Goal: Information Seeking & Learning: Learn about a topic

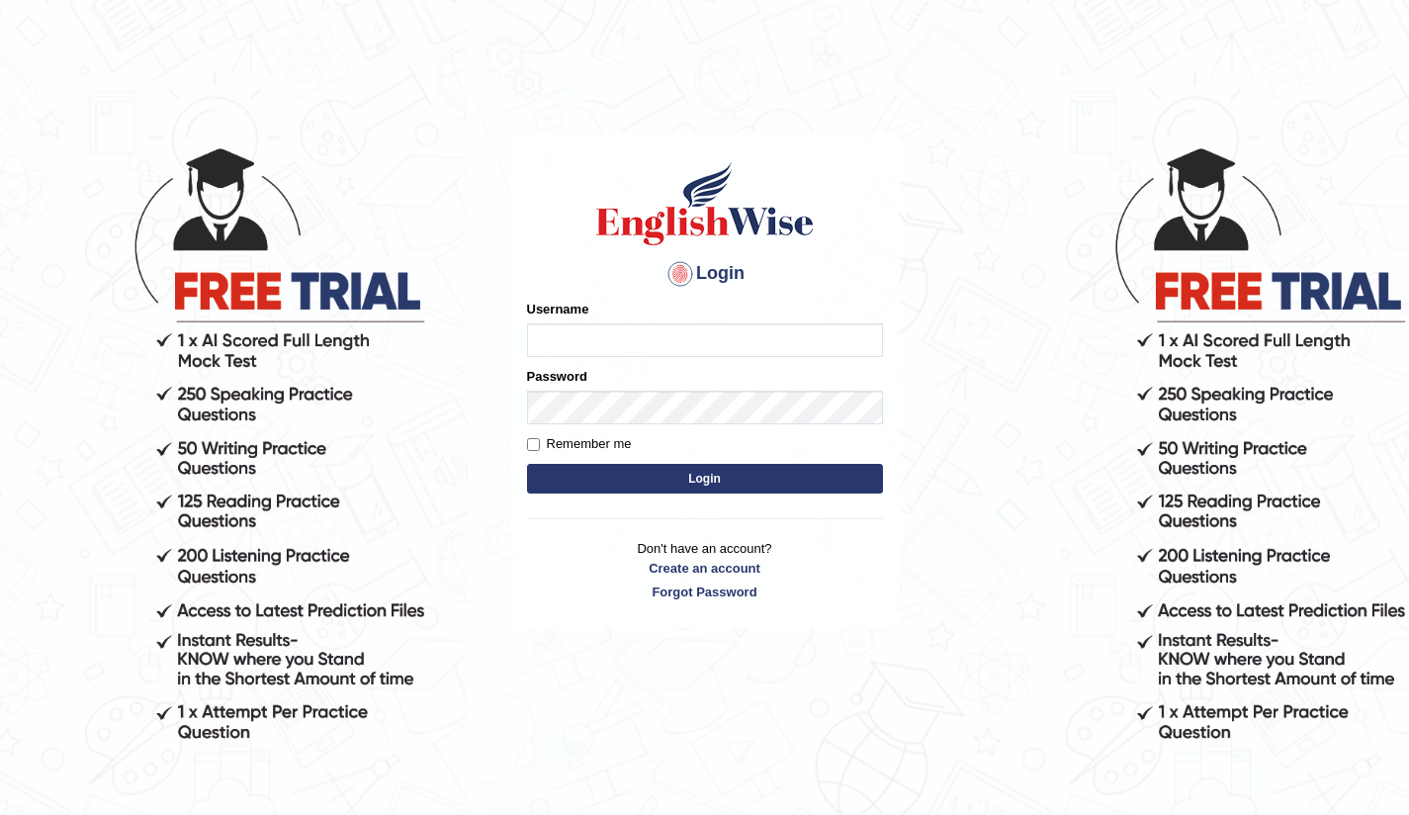
type input "Bikmaeva"
click at [706, 495] on form "Please fix the following errors: Username Bikmaeva Password Remember me Login" at bounding box center [705, 399] width 356 height 199
click at [708, 490] on button "Login" at bounding box center [705, 479] width 356 height 30
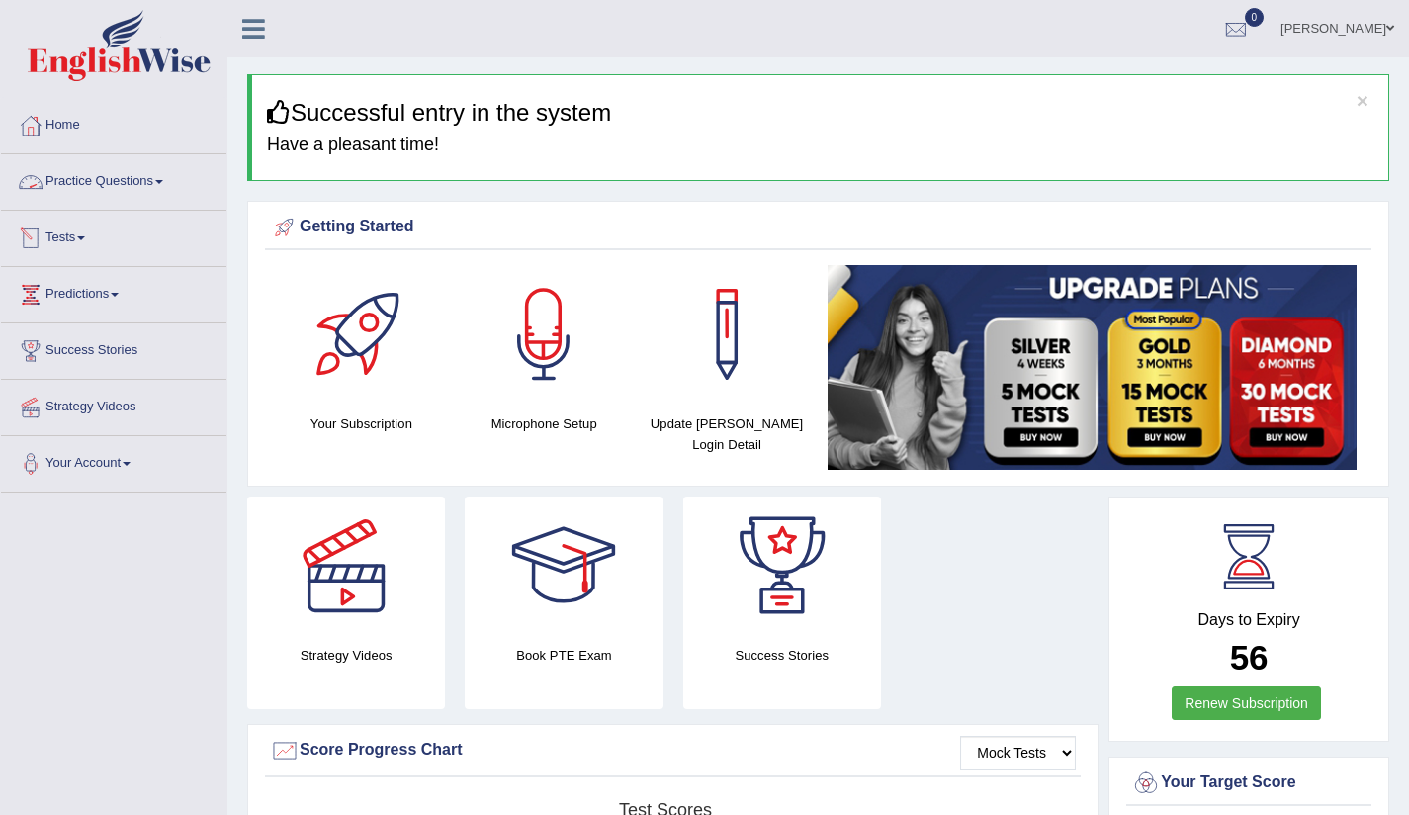
click at [163, 180] on span at bounding box center [159, 182] width 8 height 4
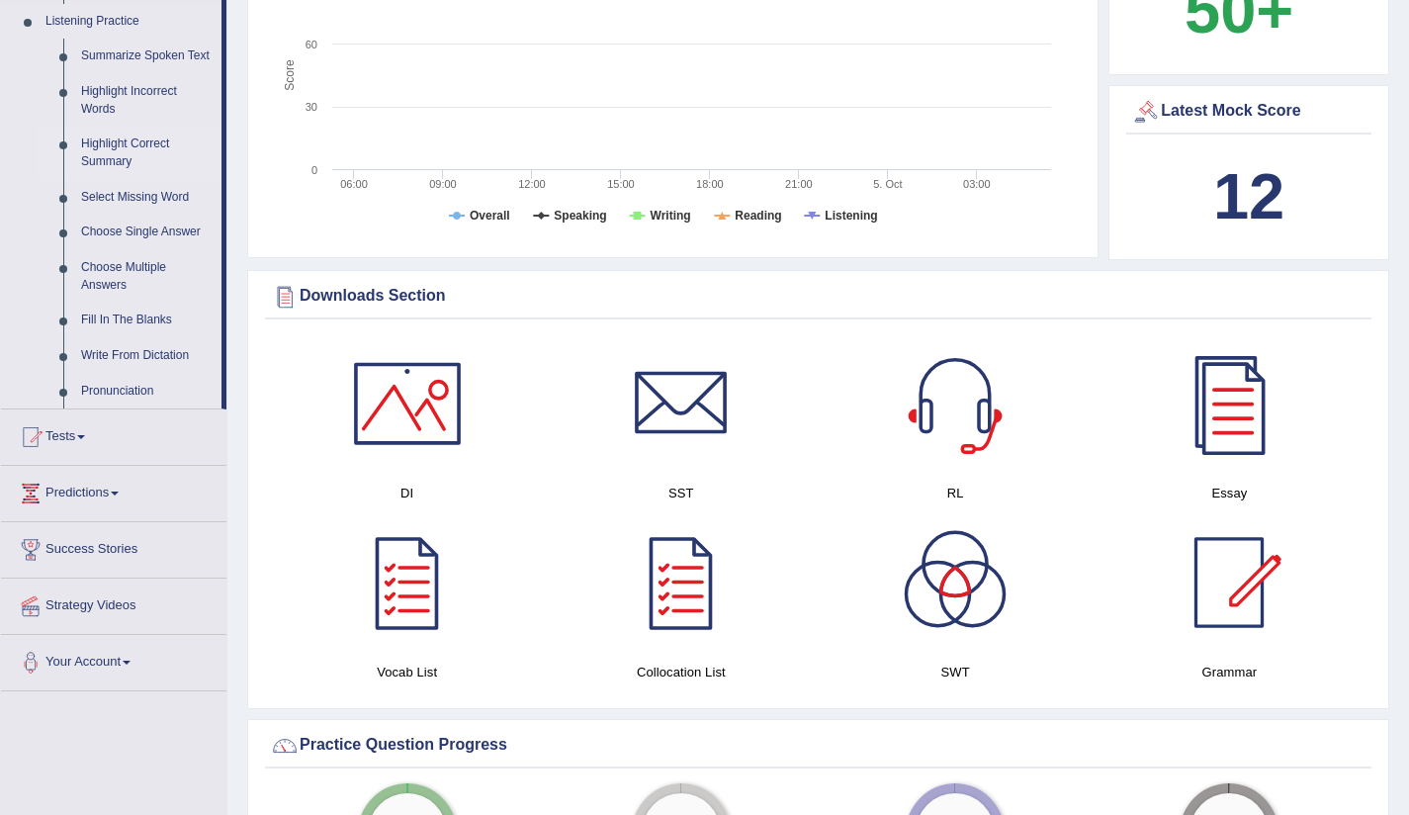
scroll to position [857, 0]
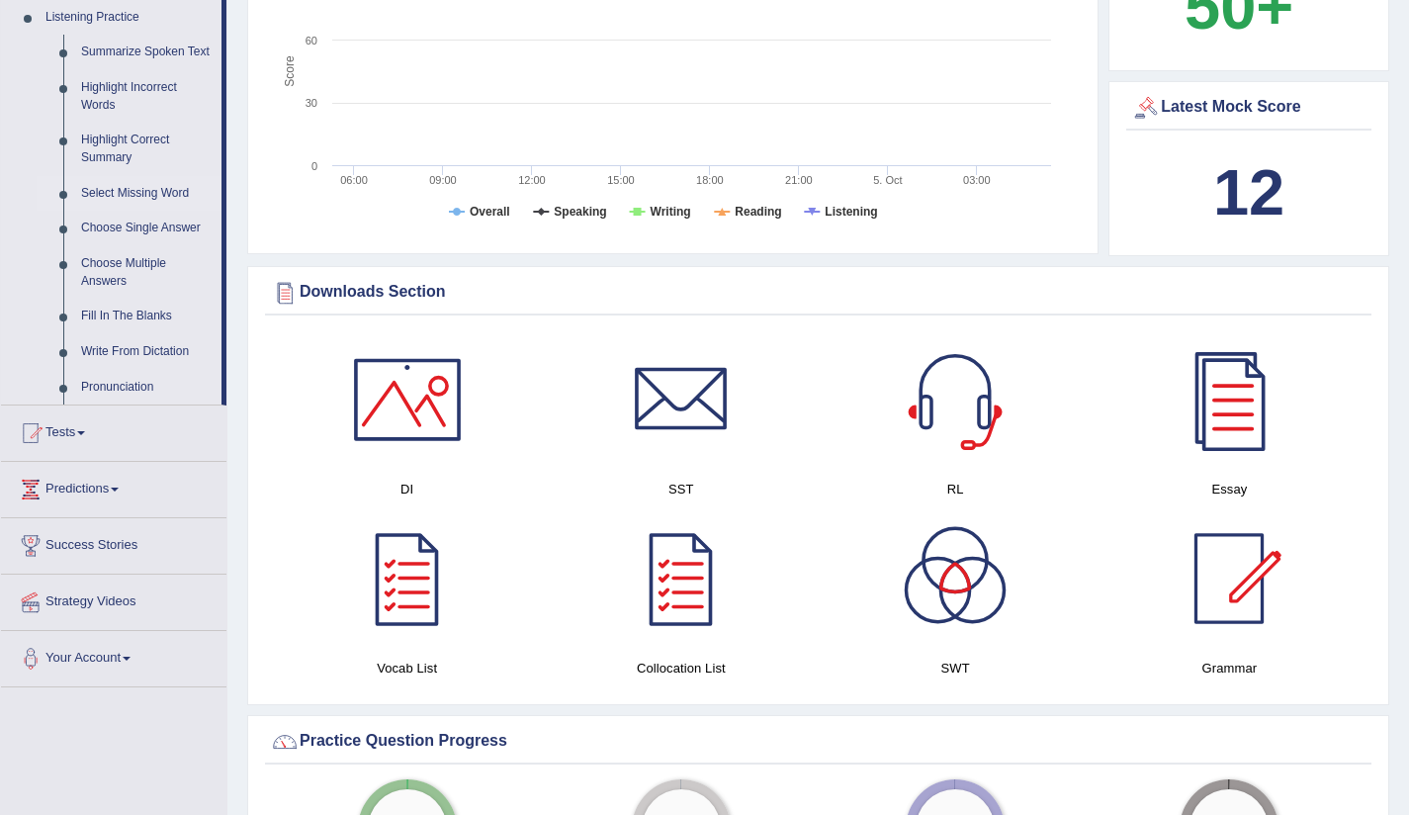
click at [156, 212] on link "Select Missing Word" at bounding box center [146, 194] width 149 height 36
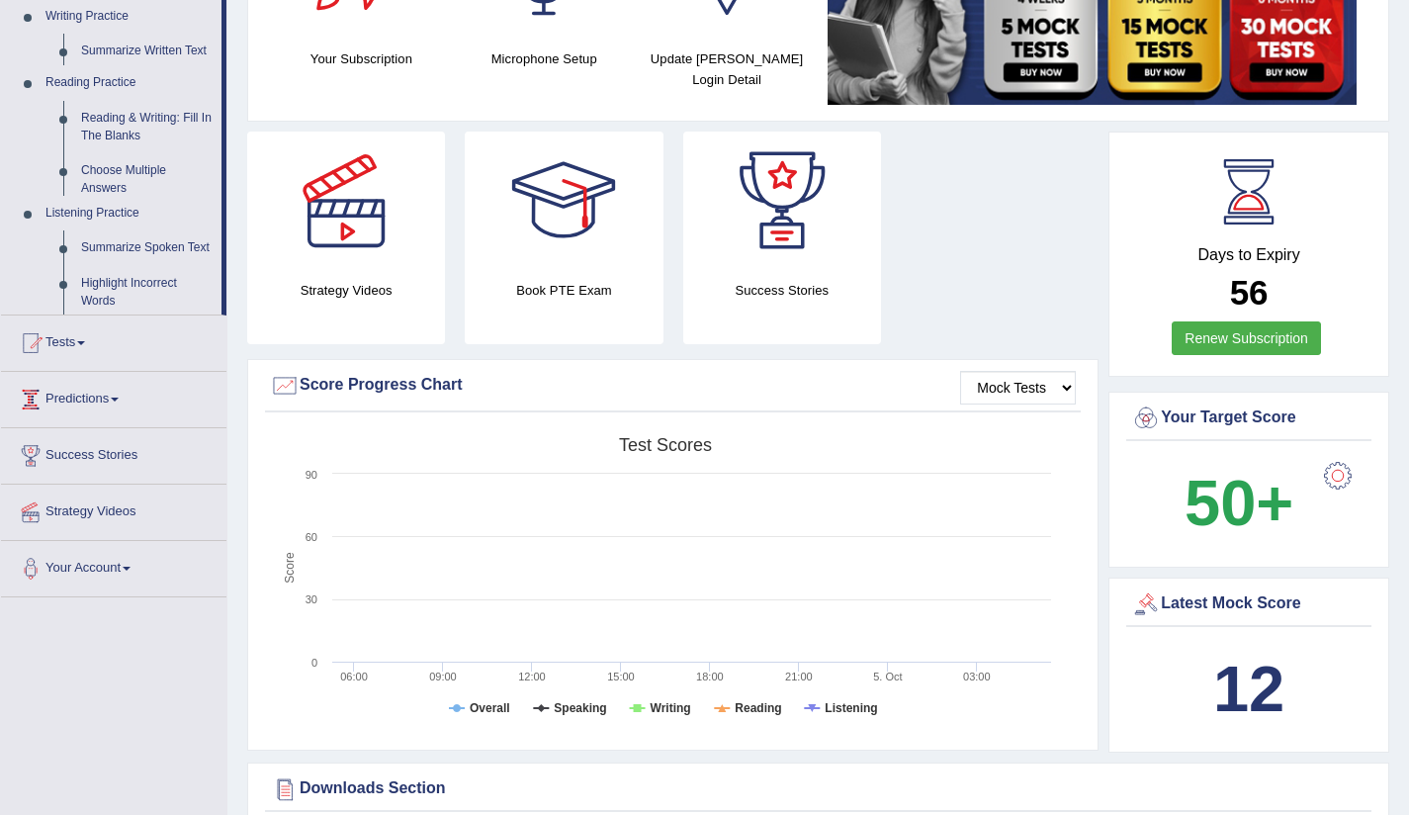
scroll to position [255, 0]
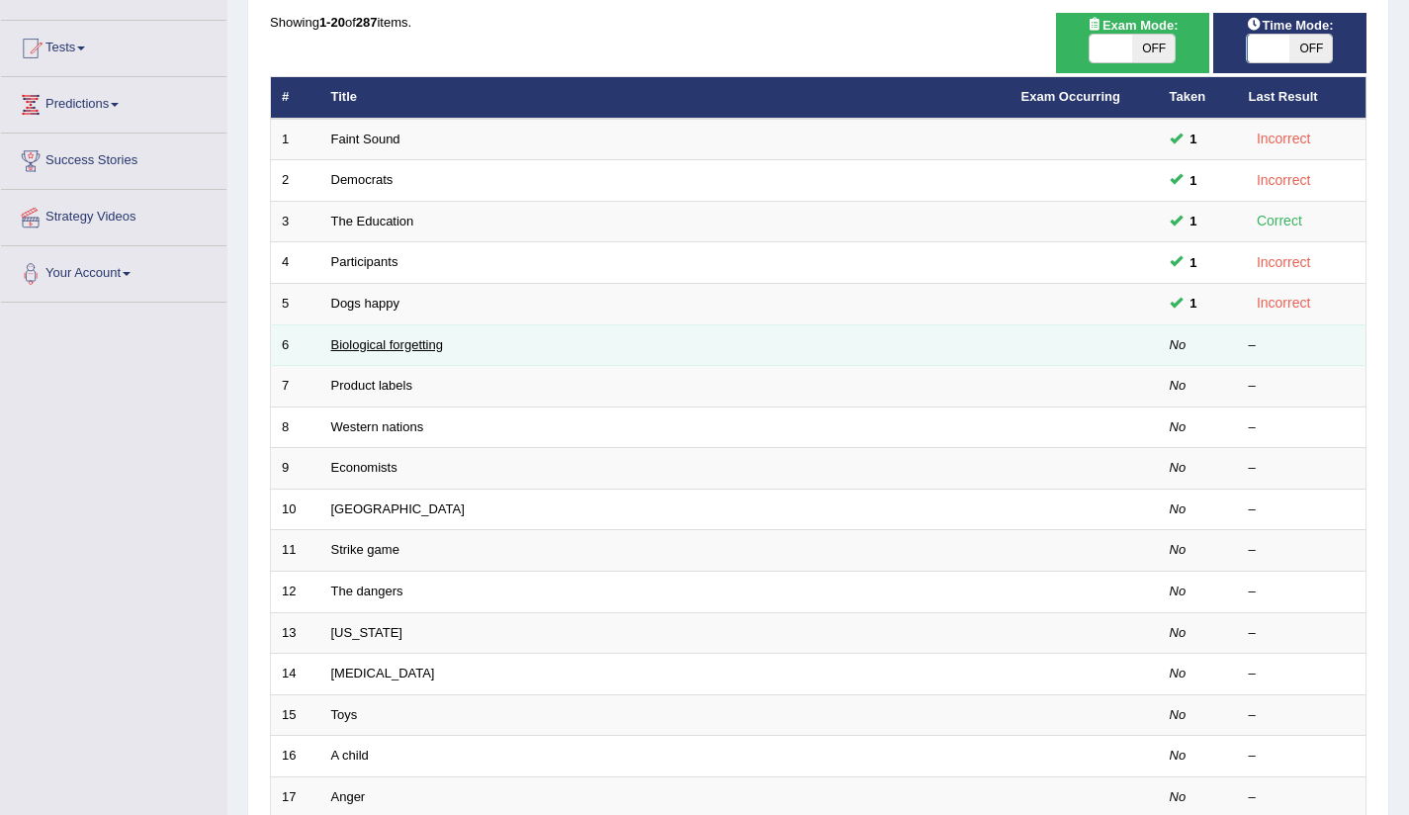
click at [372, 346] on link "Biological forgetting" at bounding box center [387, 344] width 112 height 15
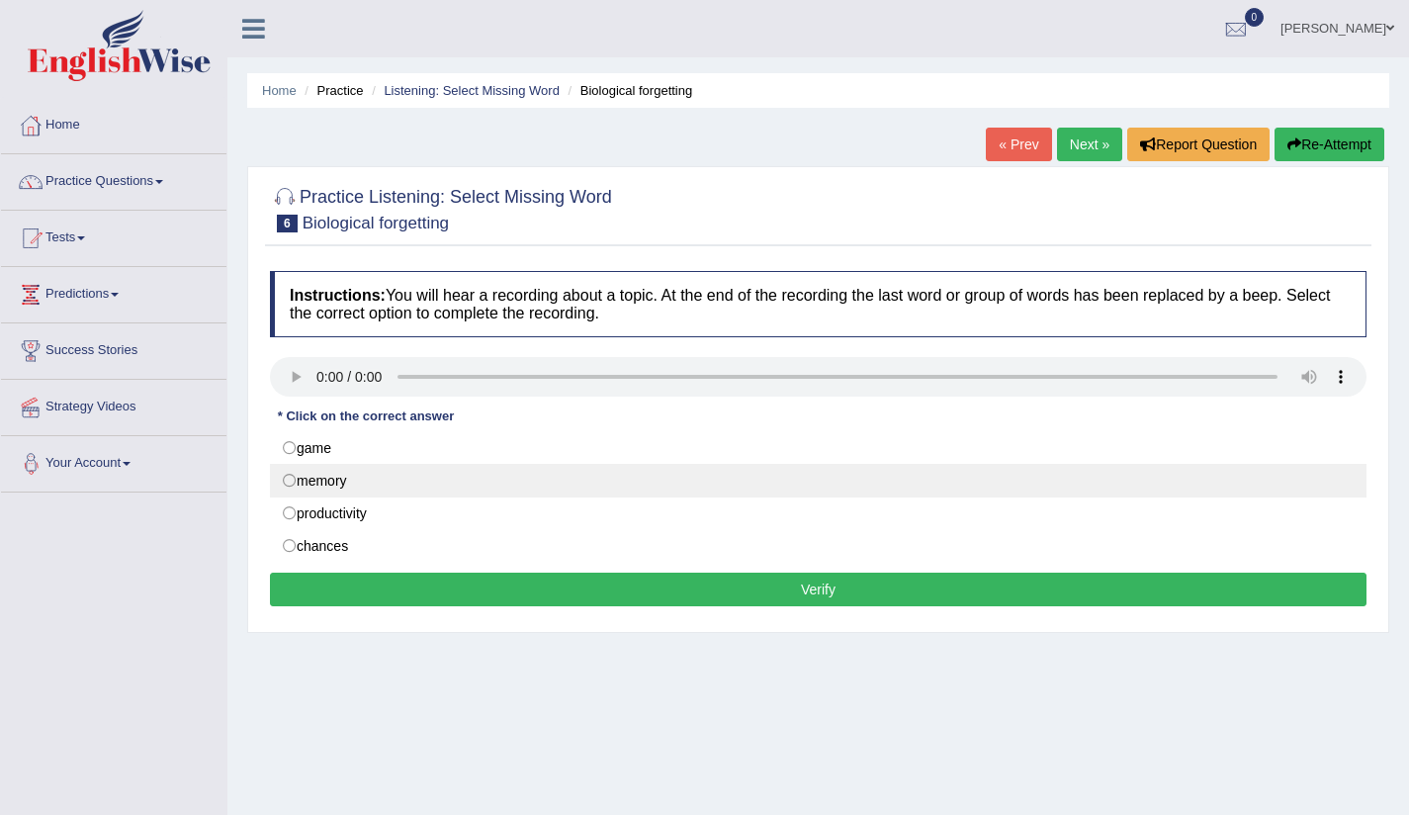
click at [288, 480] on label "memory" at bounding box center [818, 481] width 1096 height 34
radio input "true"
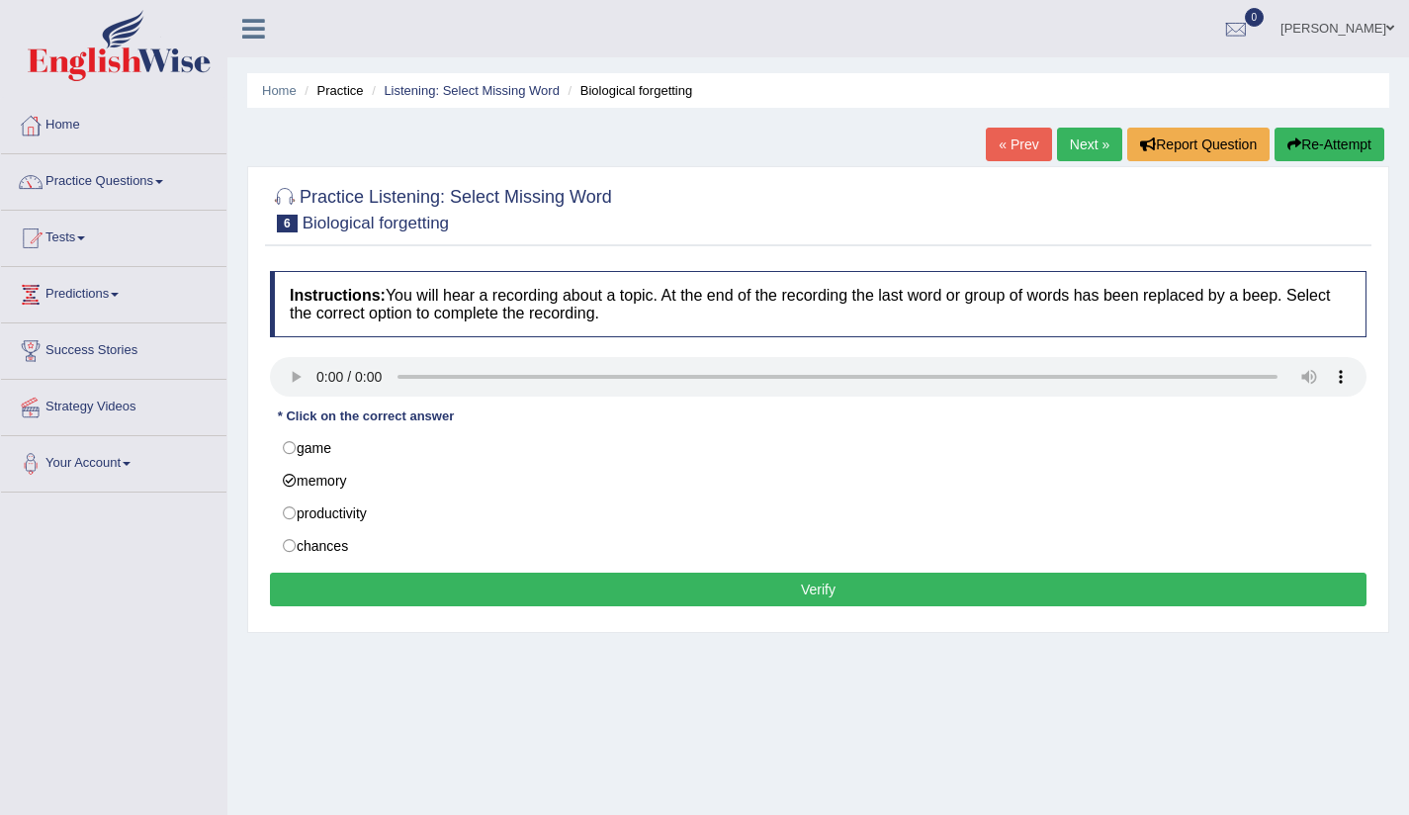
click at [818, 599] on button "Verify" at bounding box center [818, 589] width 1096 height 34
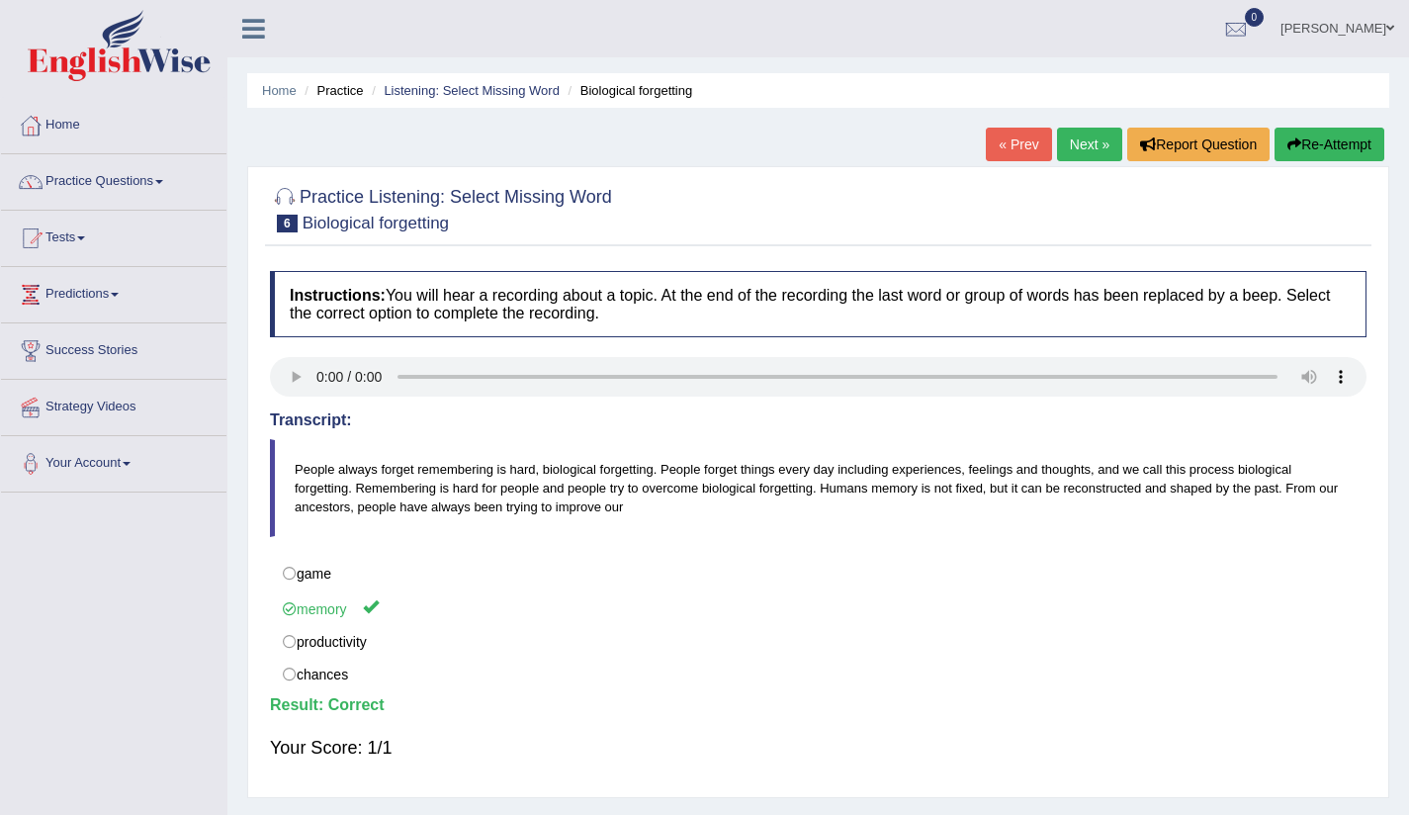
click at [1076, 147] on link "Next »" at bounding box center [1089, 145] width 65 height 34
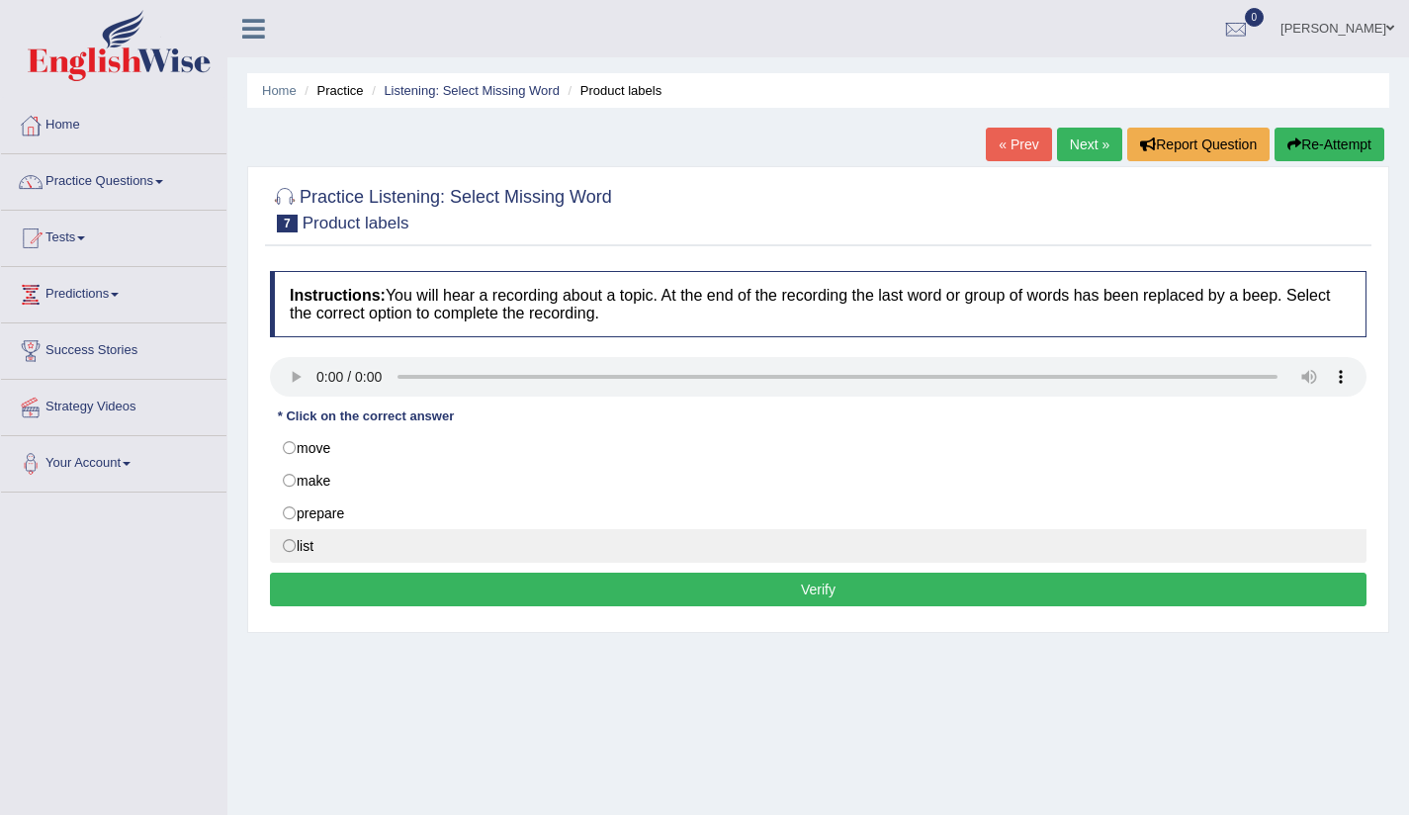
click at [290, 544] on label "list" at bounding box center [818, 546] width 1096 height 34
radio input "true"
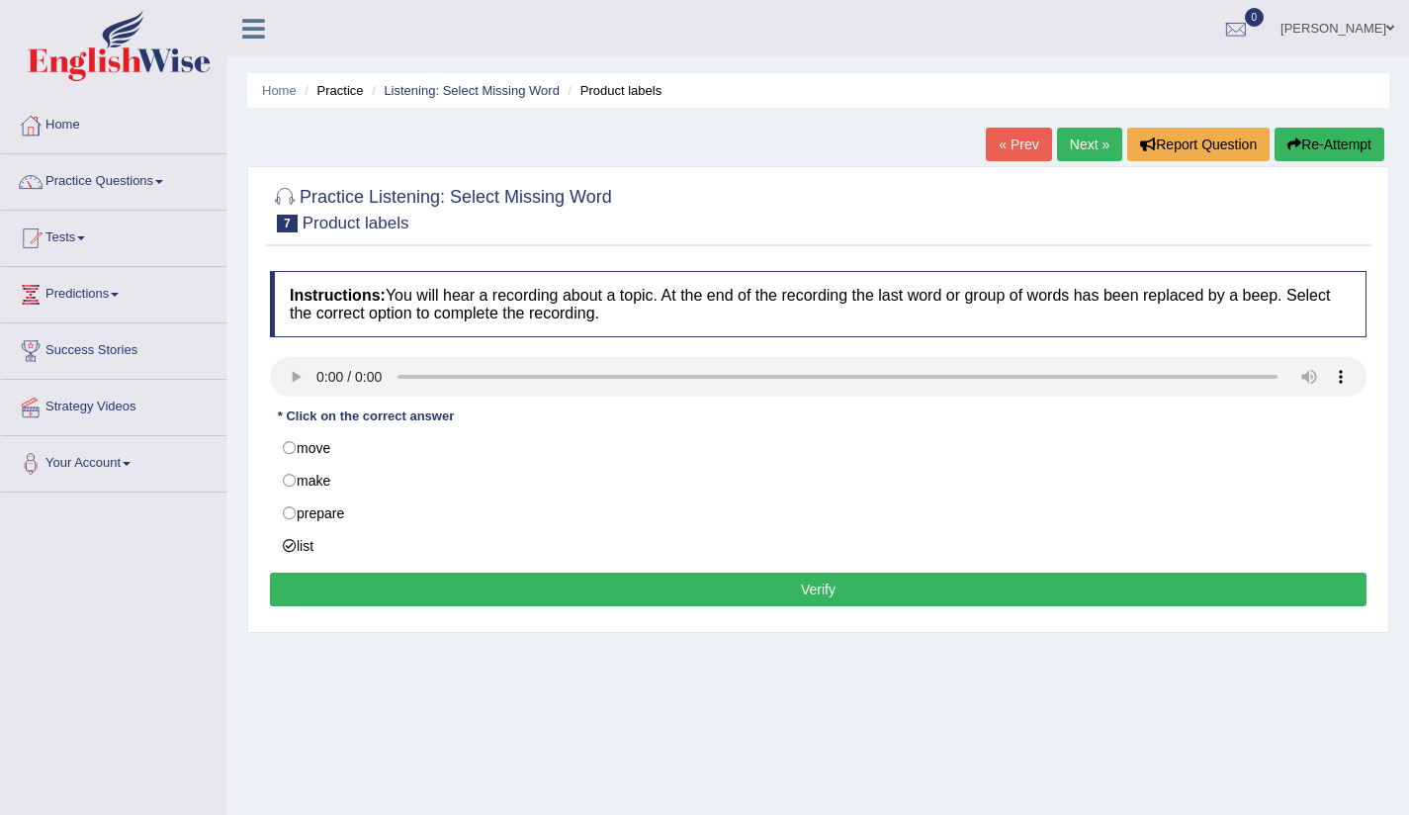
click at [853, 597] on button "Verify" at bounding box center [818, 589] width 1096 height 34
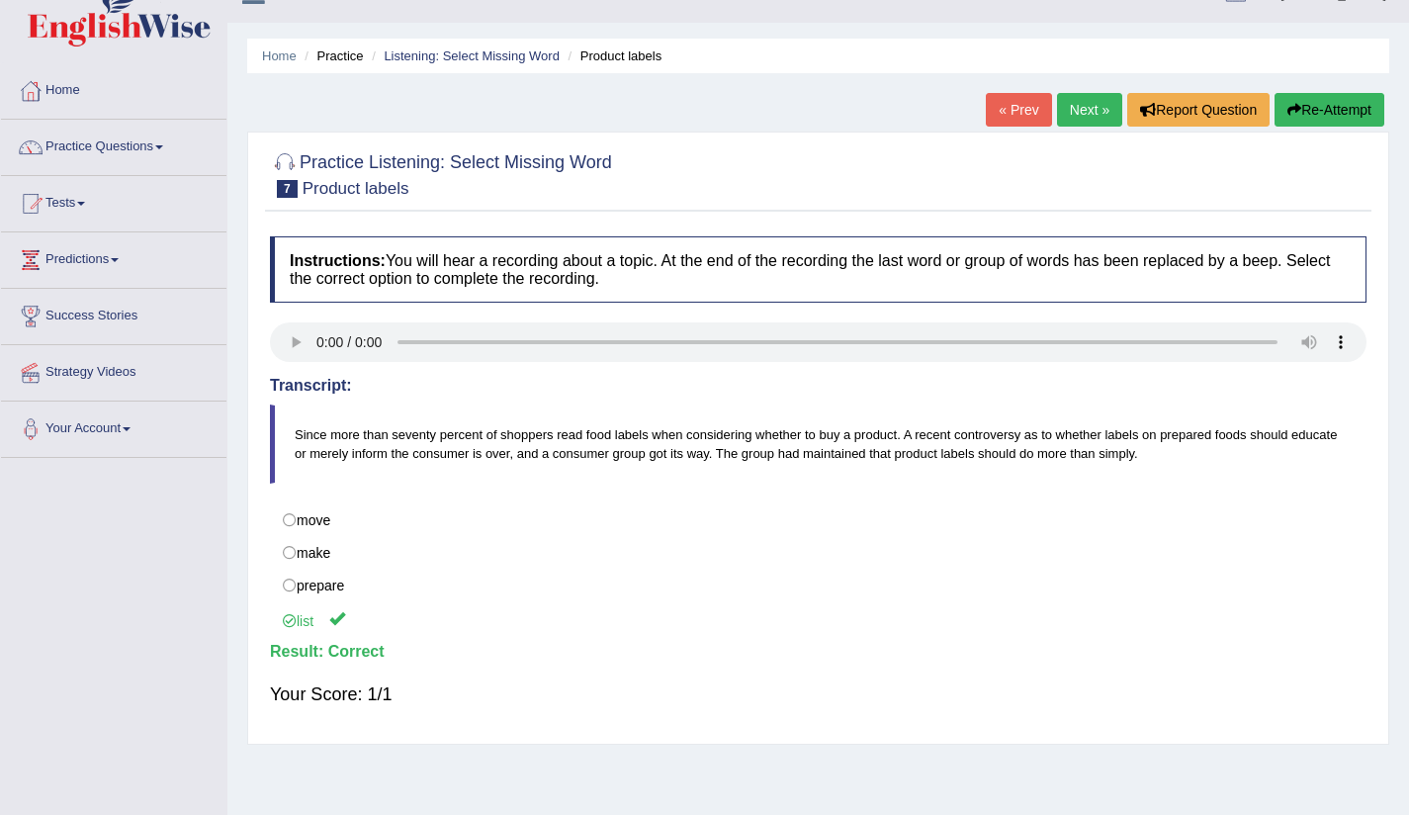
scroll to position [38, 0]
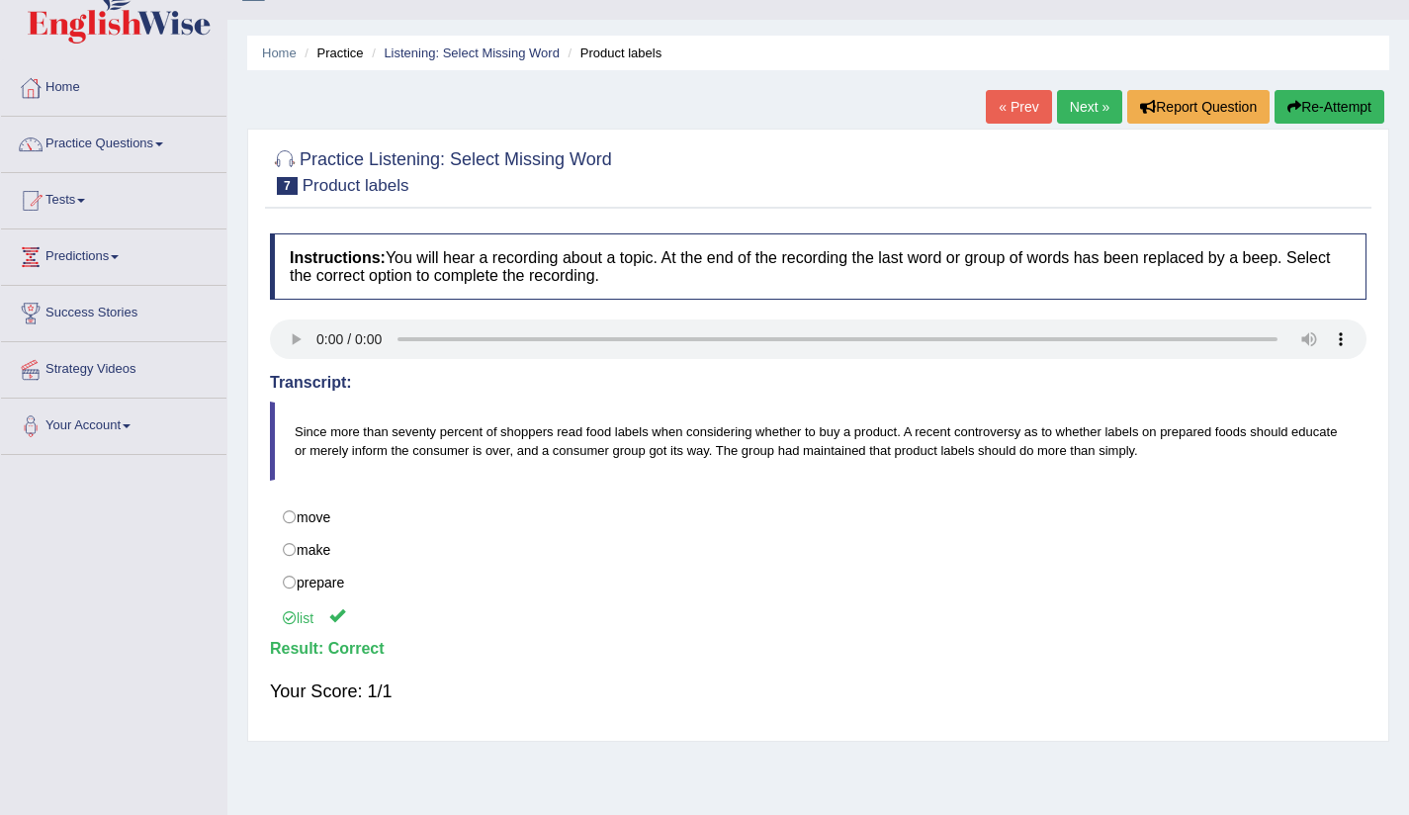
click at [1079, 105] on link "Next »" at bounding box center [1089, 107] width 65 height 34
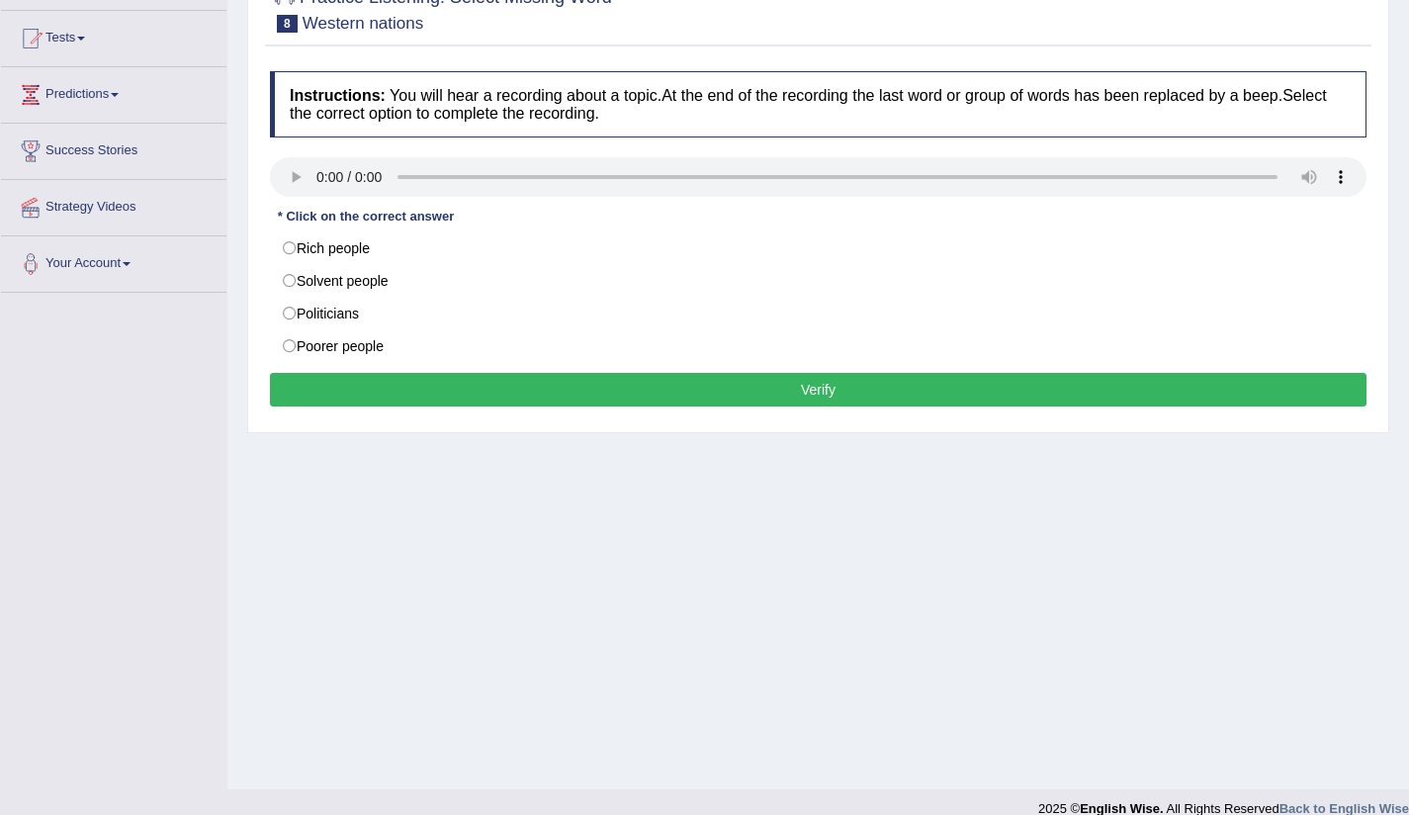
scroll to position [88, 0]
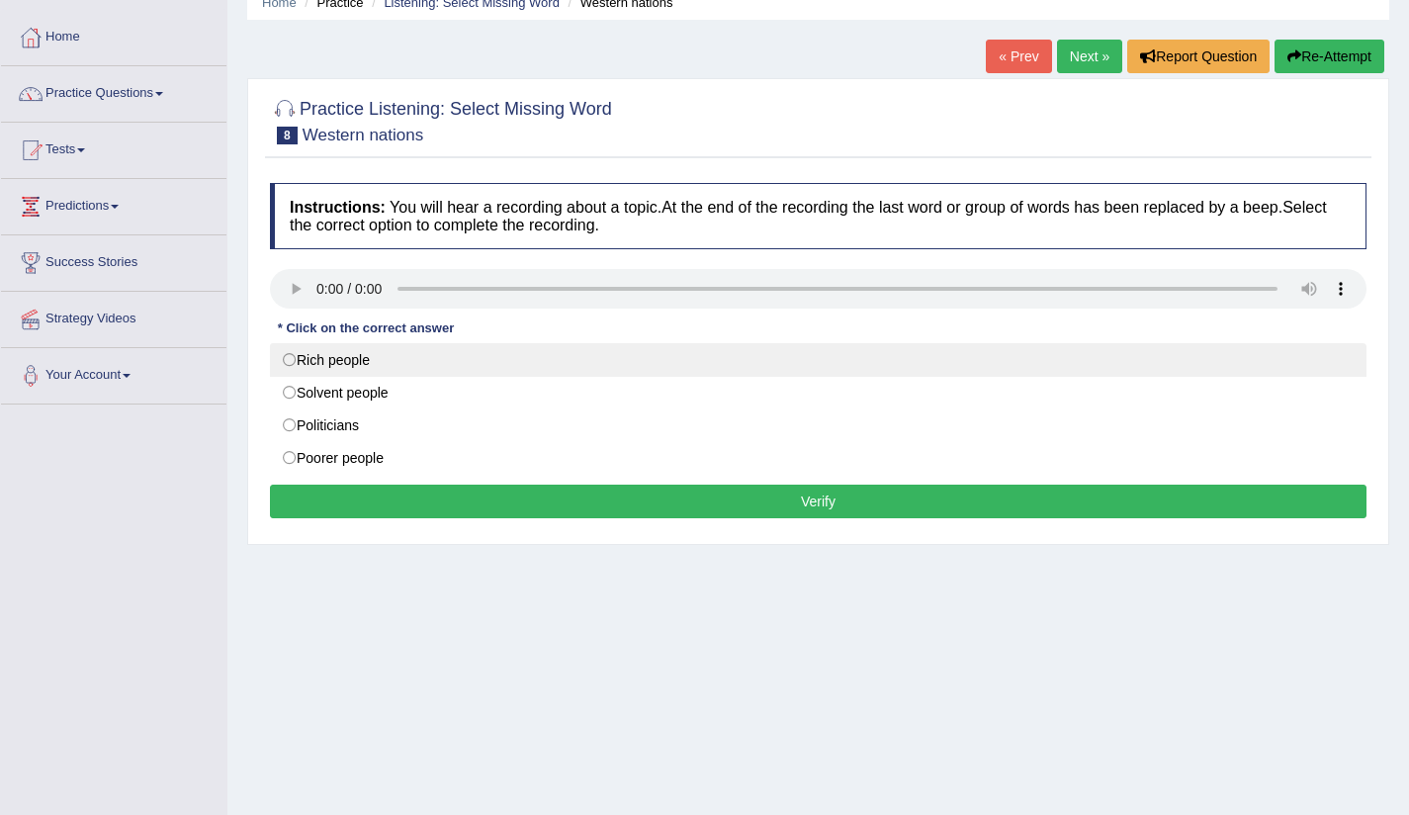
click at [291, 363] on label "Rich people" at bounding box center [818, 360] width 1096 height 34
radio input "true"
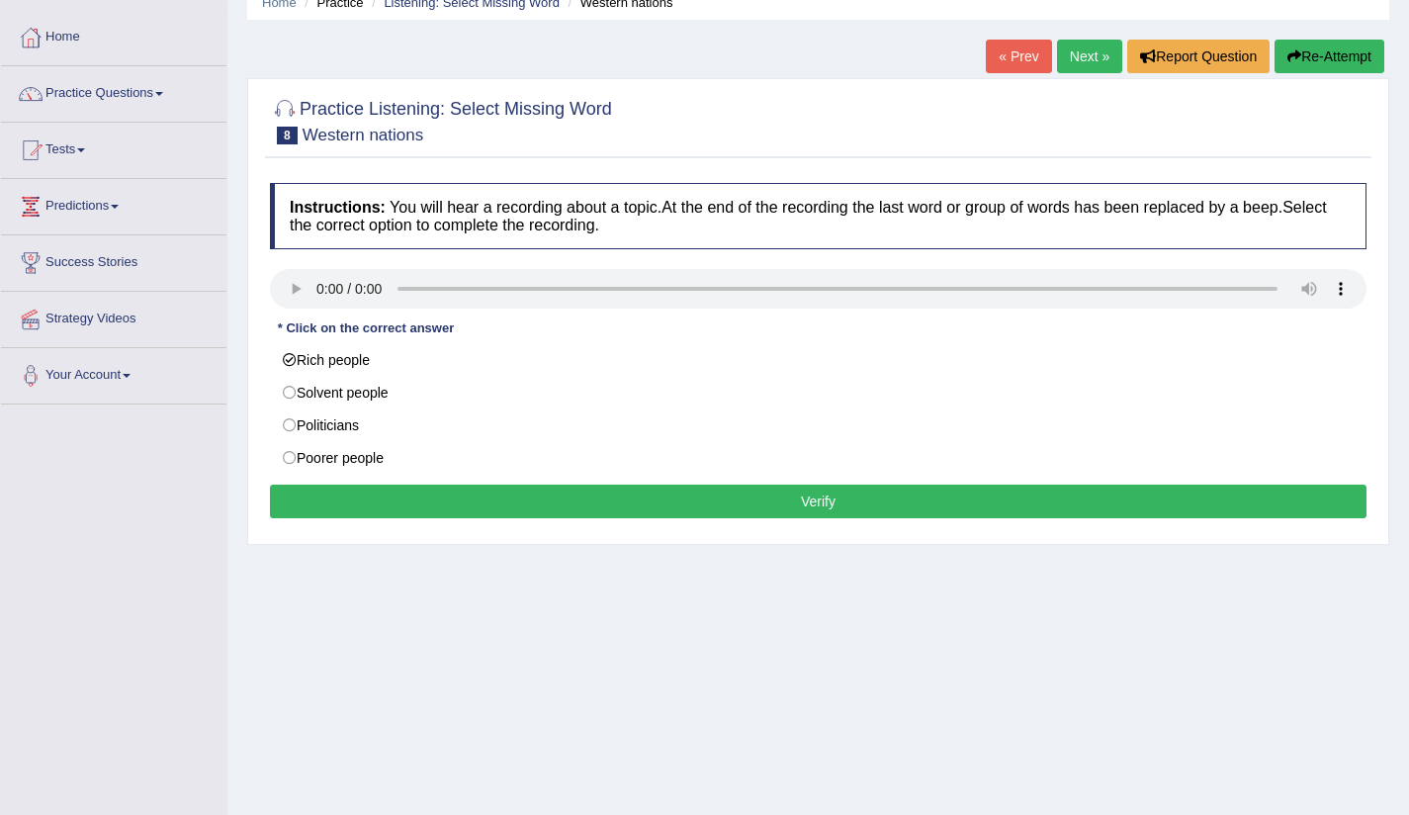
click at [703, 496] on button "Verify" at bounding box center [818, 501] width 1096 height 34
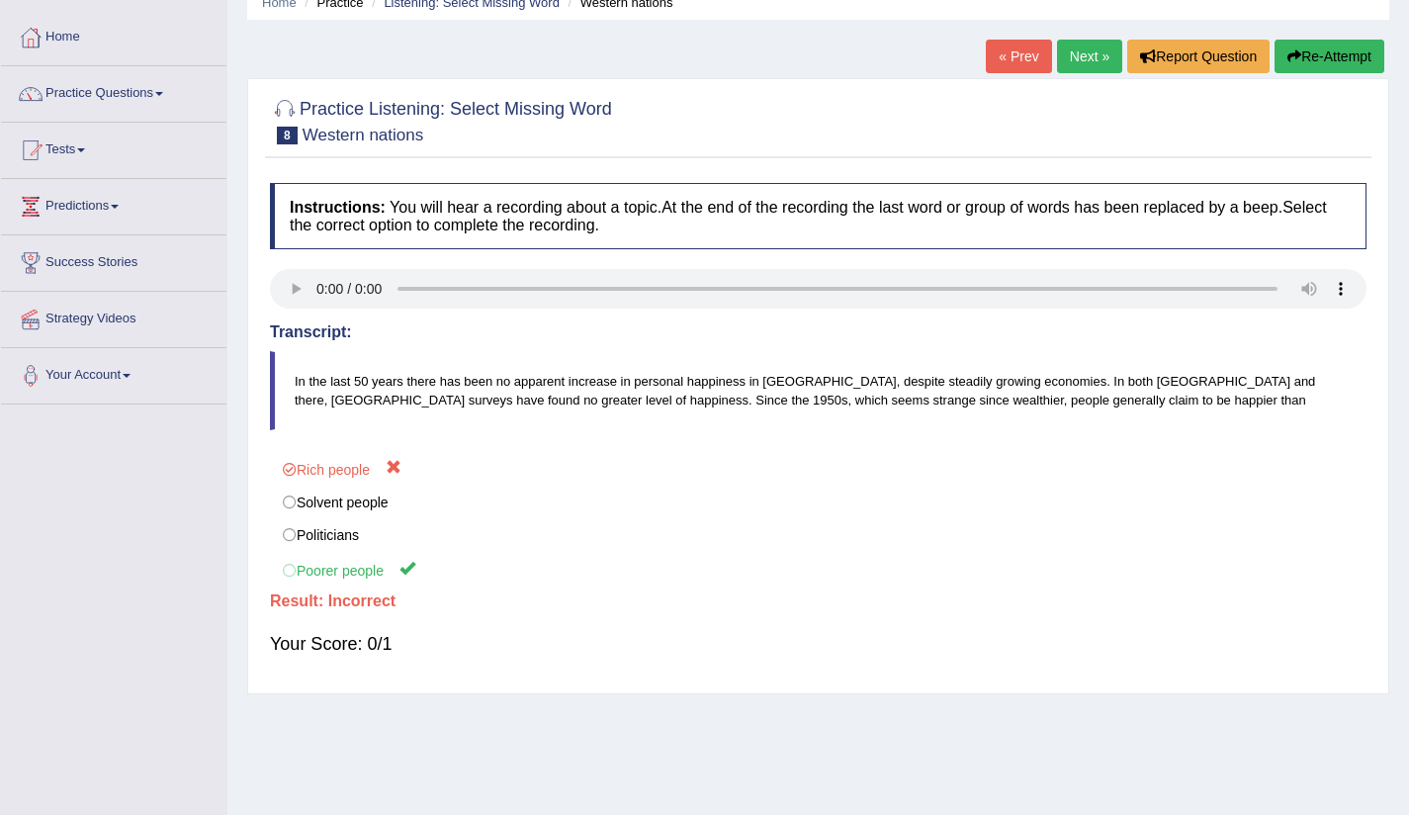
click at [1070, 50] on ya-tr-span "Next »" at bounding box center [1090, 56] width 40 height 16
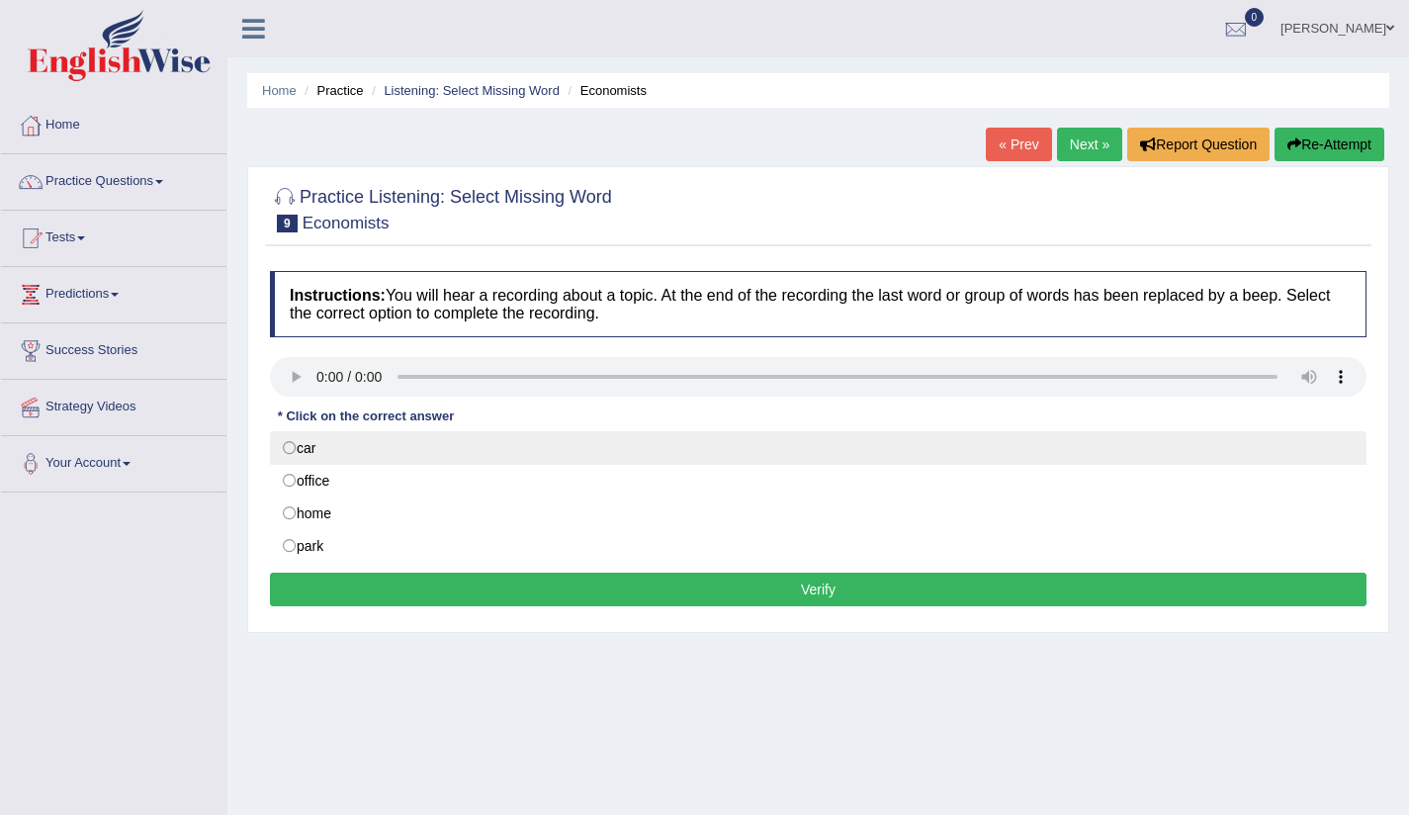
click at [546, 440] on label "car" at bounding box center [818, 448] width 1096 height 34
radio input "true"
click at [284, 446] on label "car" at bounding box center [818, 448] width 1096 height 34
click at [296, 450] on label "car" at bounding box center [818, 448] width 1096 height 34
click at [296, 445] on label "car" at bounding box center [818, 448] width 1096 height 34
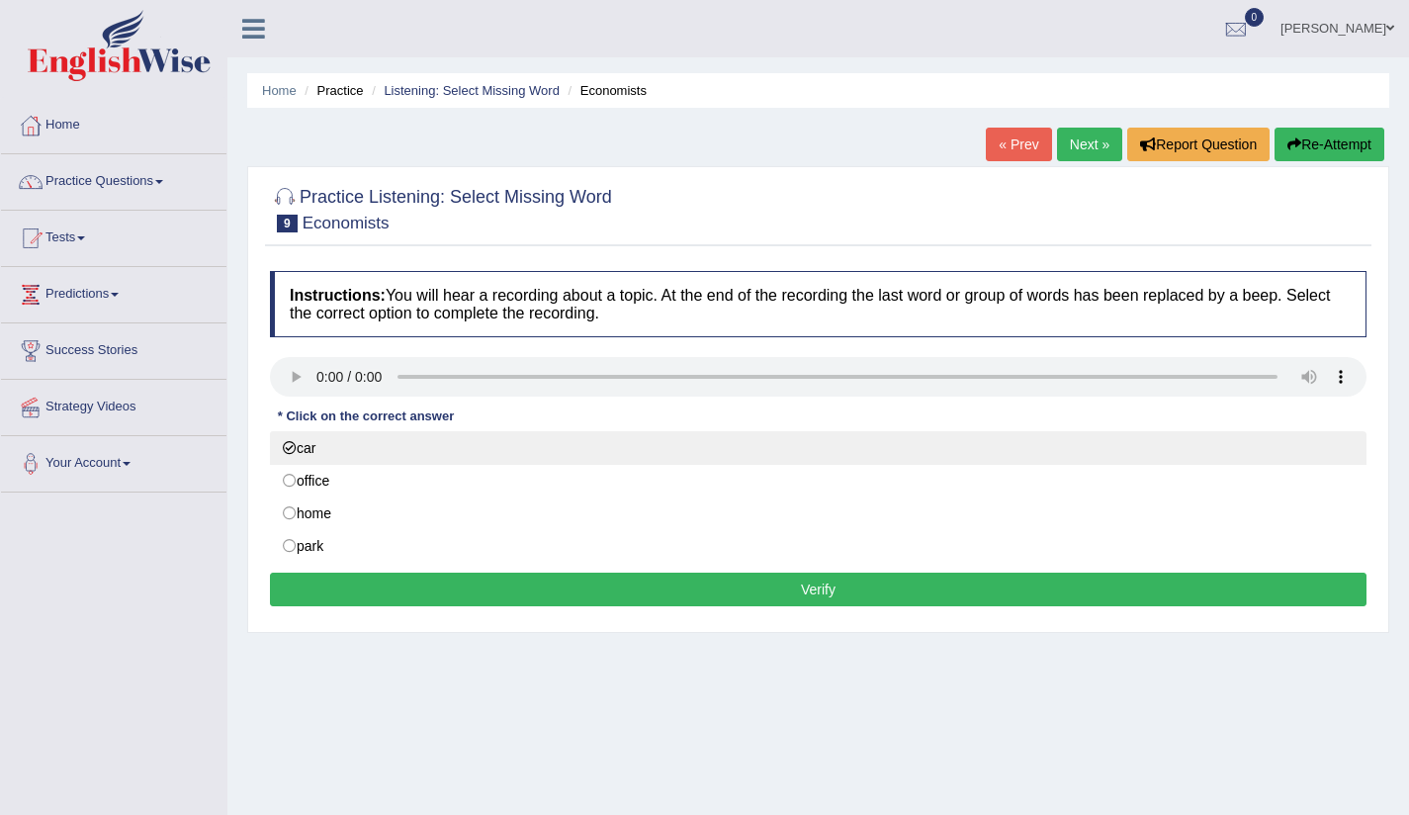
click at [292, 444] on label "car" at bounding box center [818, 448] width 1096 height 34
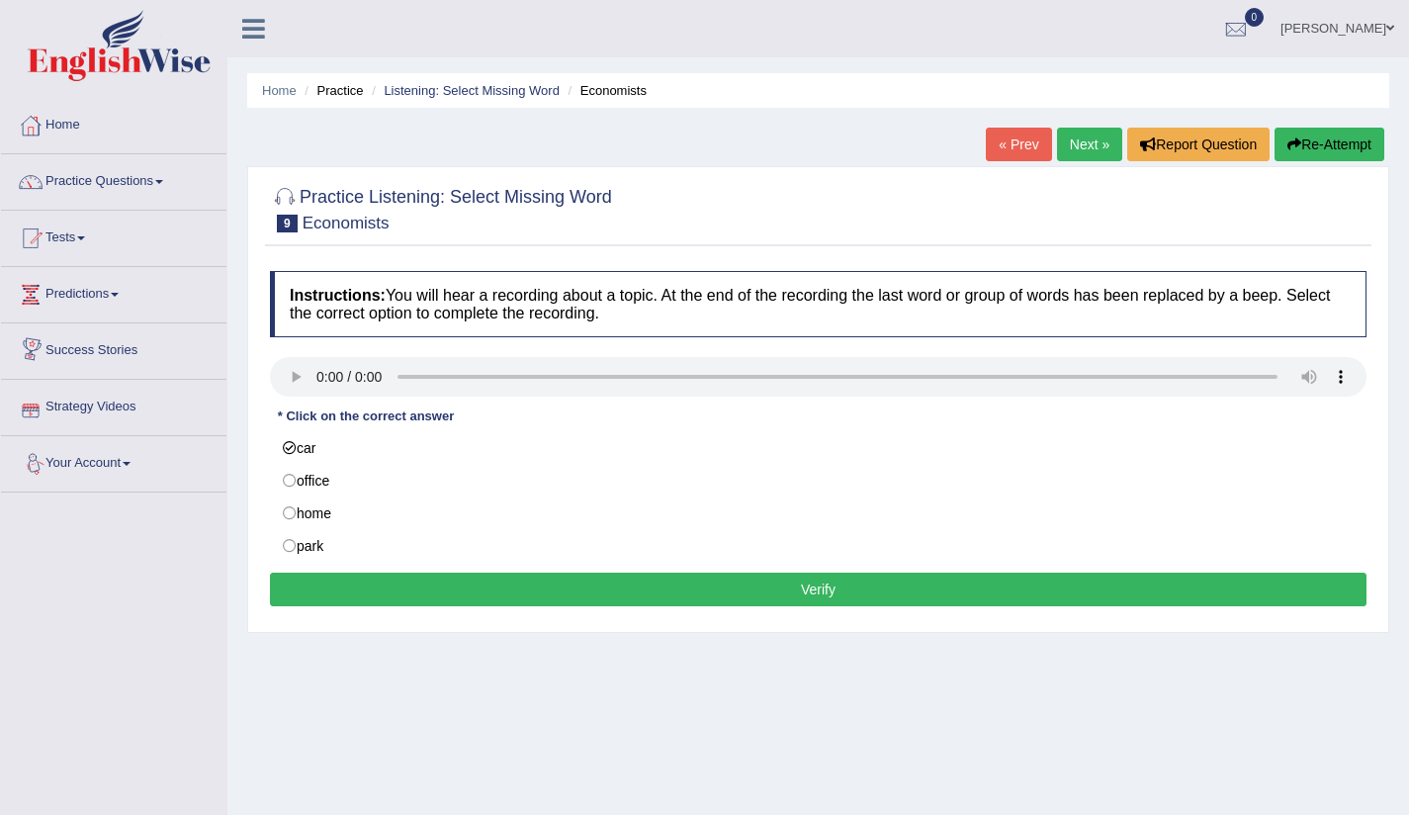
click at [853, 594] on button "Verify" at bounding box center [818, 589] width 1096 height 34
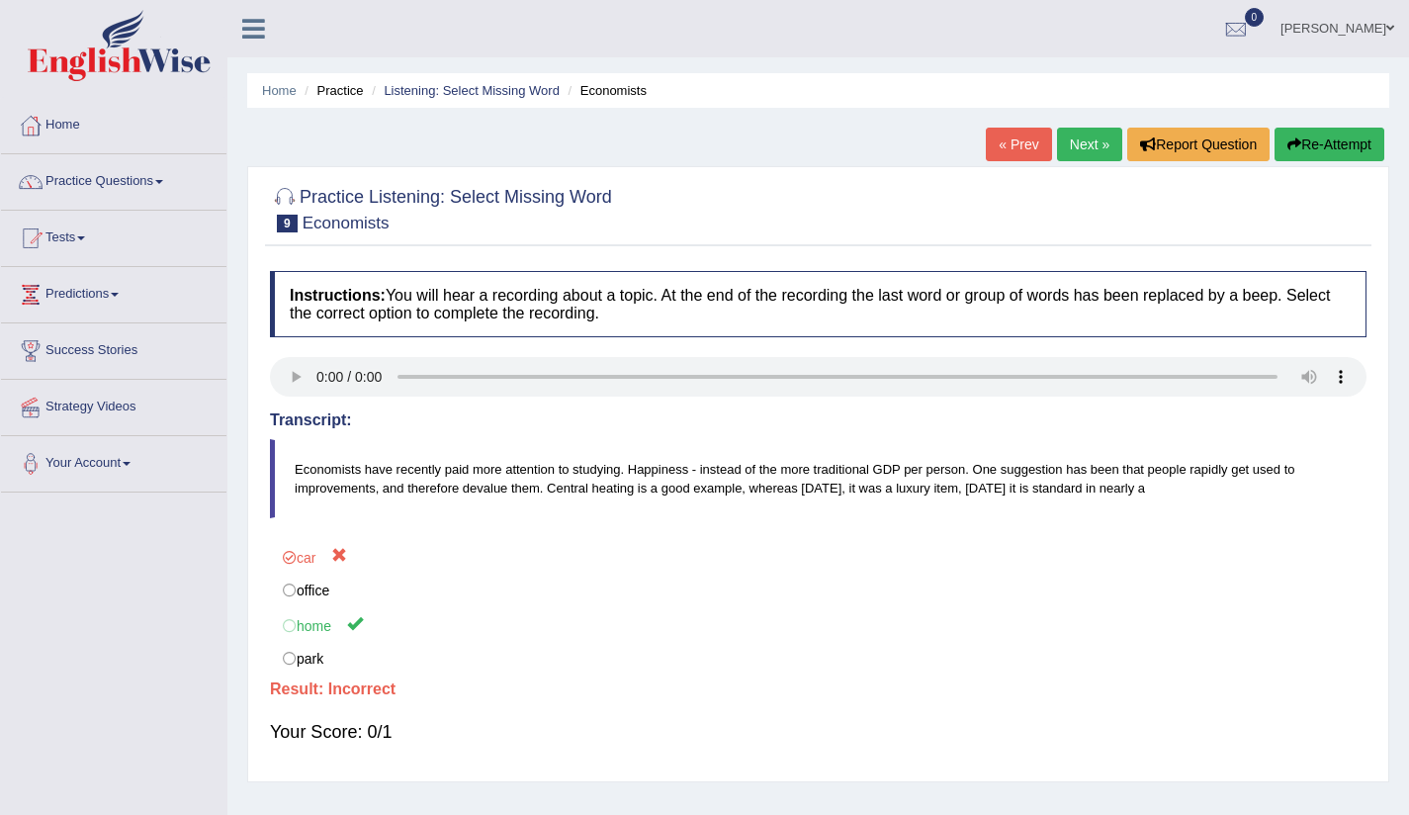
click at [1088, 149] on link "Next »" at bounding box center [1089, 145] width 65 height 34
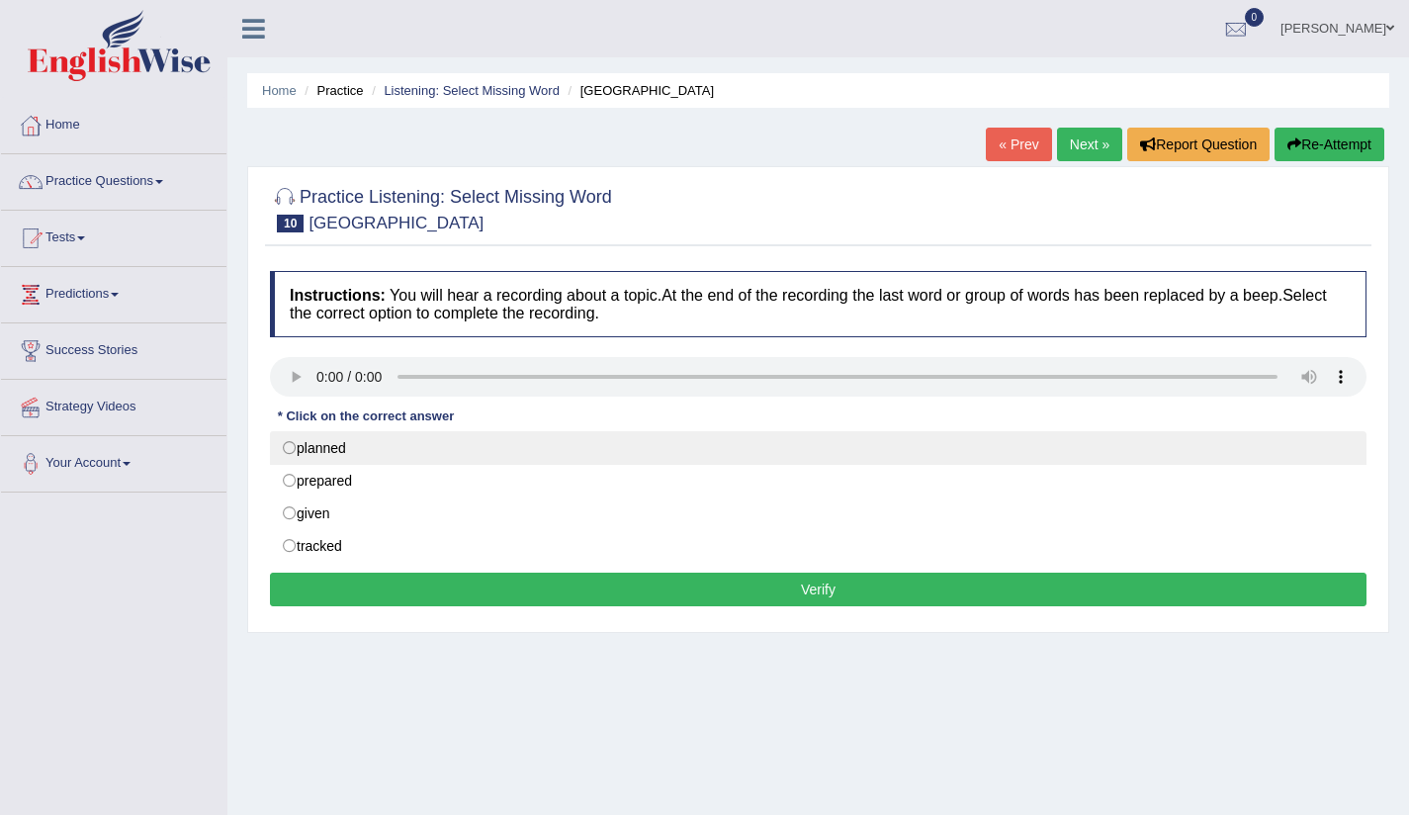
click at [295, 449] on label "planned" at bounding box center [818, 448] width 1096 height 34
radio input "true"
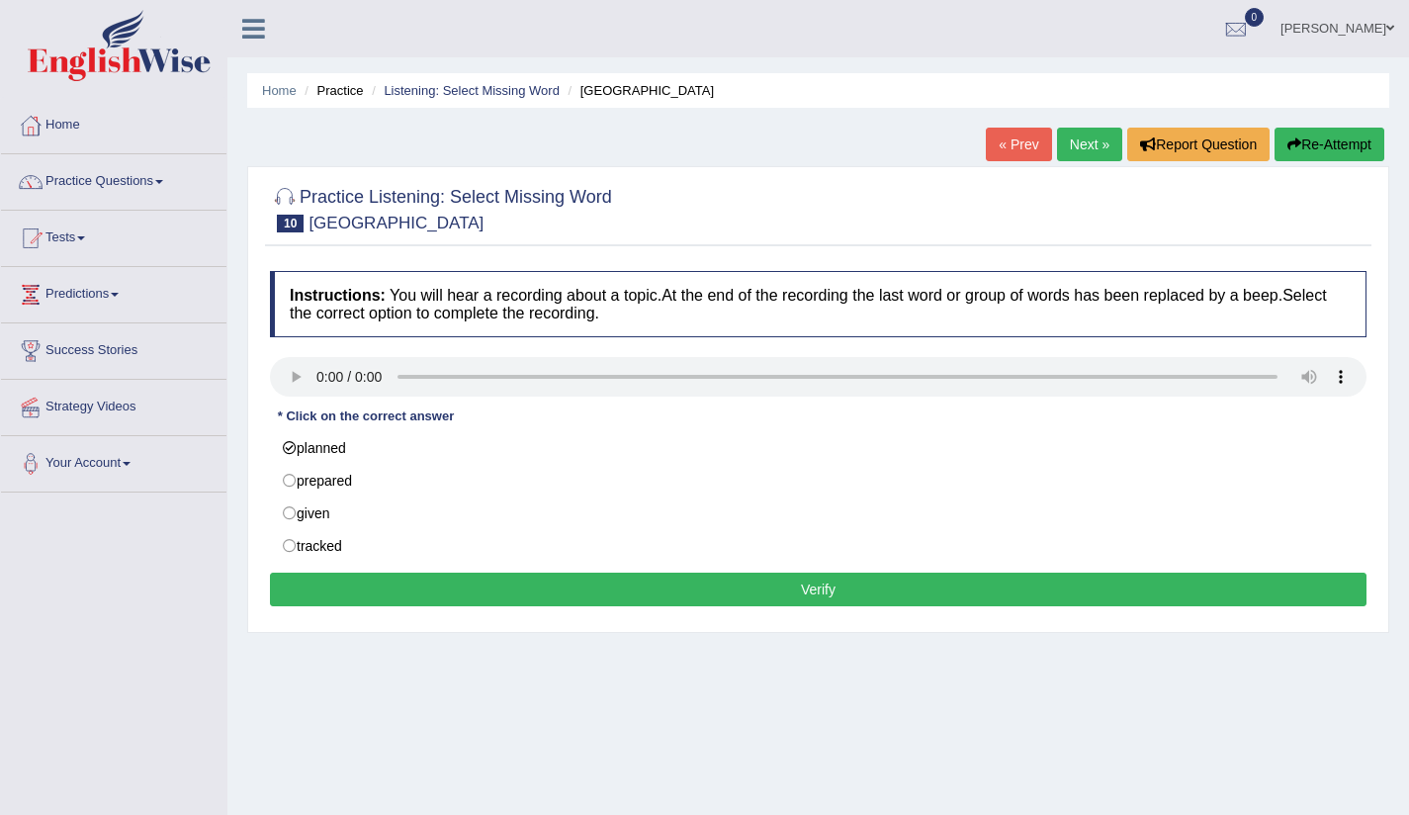
click at [784, 597] on button "Verify" at bounding box center [818, 589] width 1096 height 34
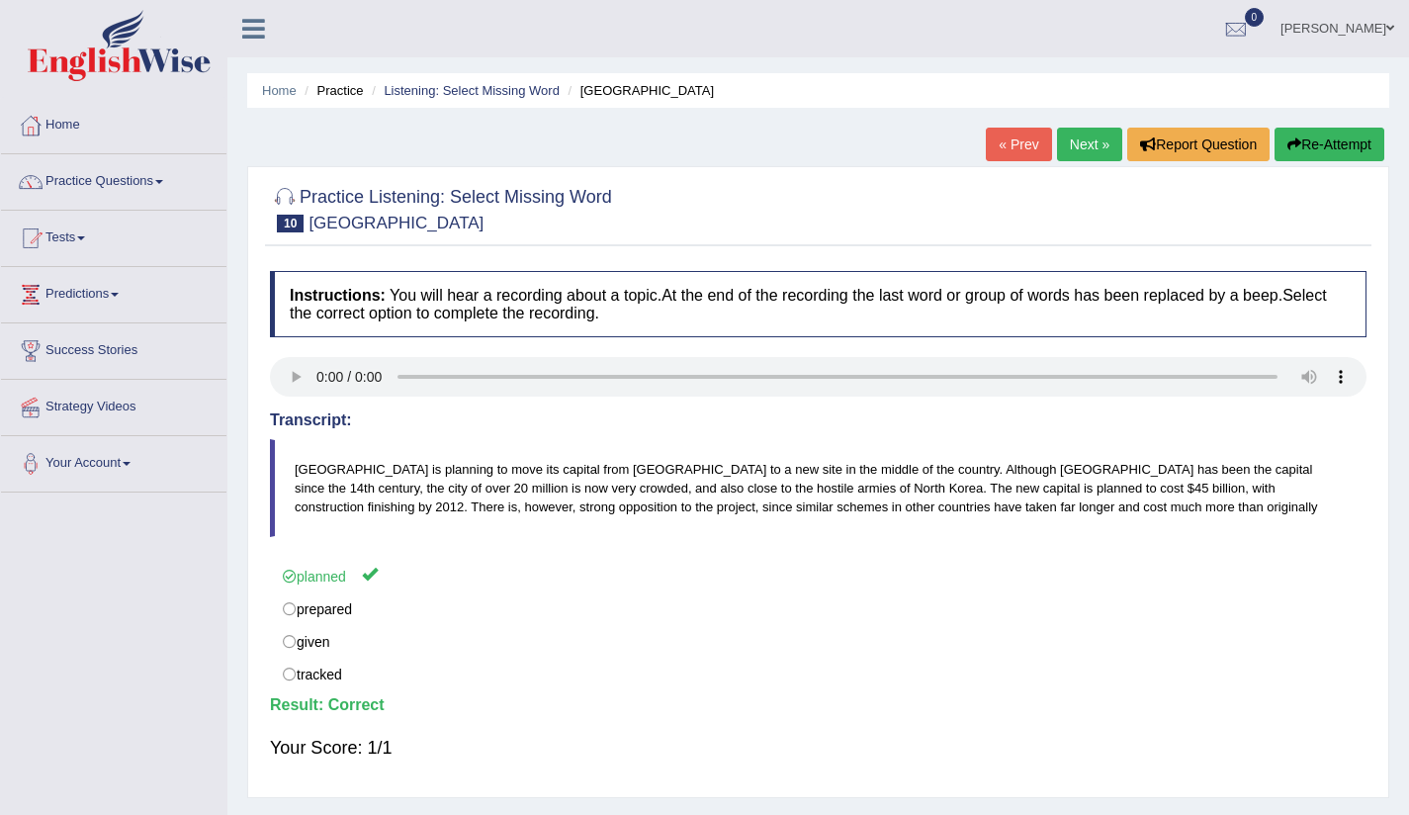
click at [1084, 145] on ya-tr-span "Next »" at bounding box center [1090, 144] width 40 height 16
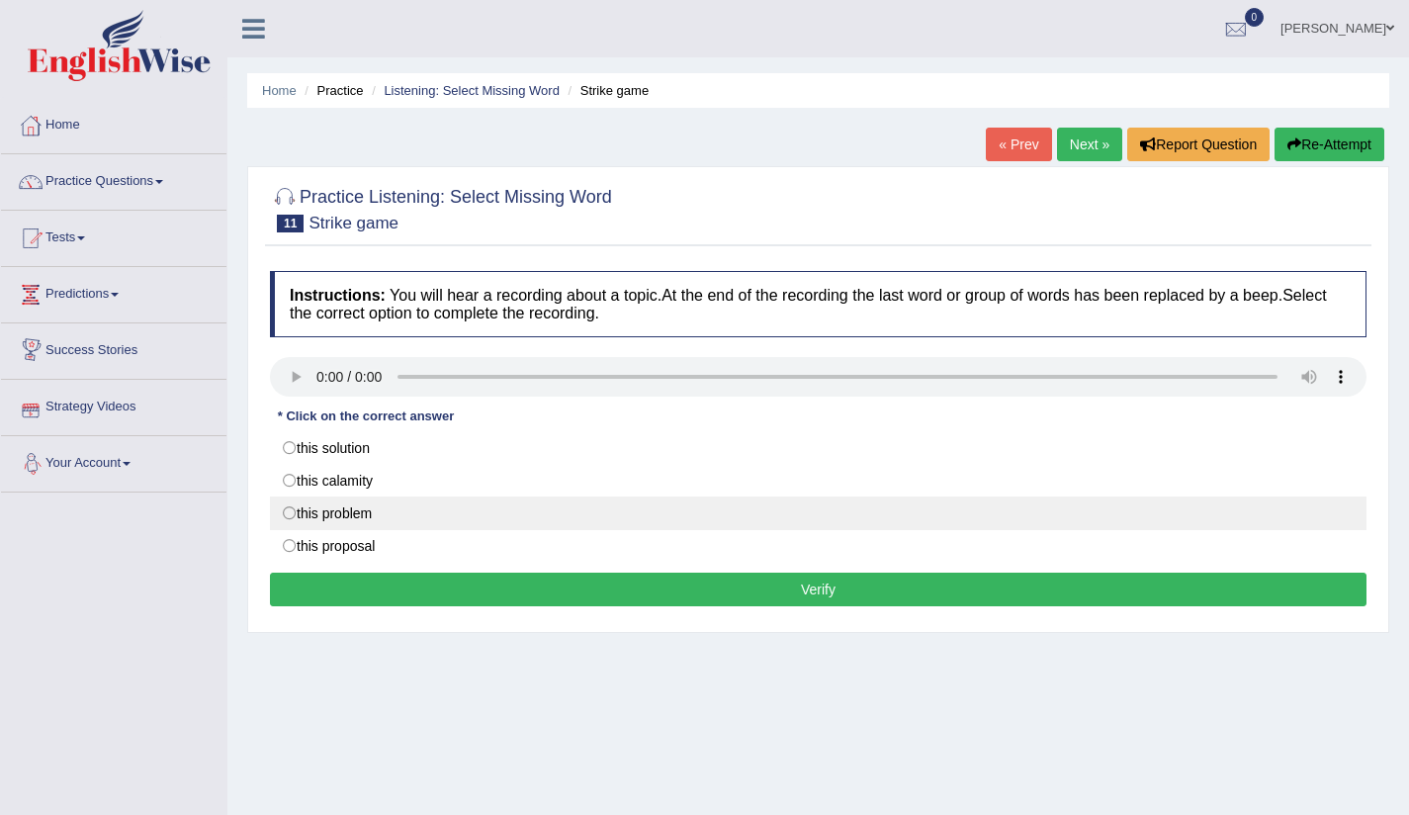
click at [296, 514] on label "this problem" at bounding box center [818, 513] width 1096 height 34
radio input "true"
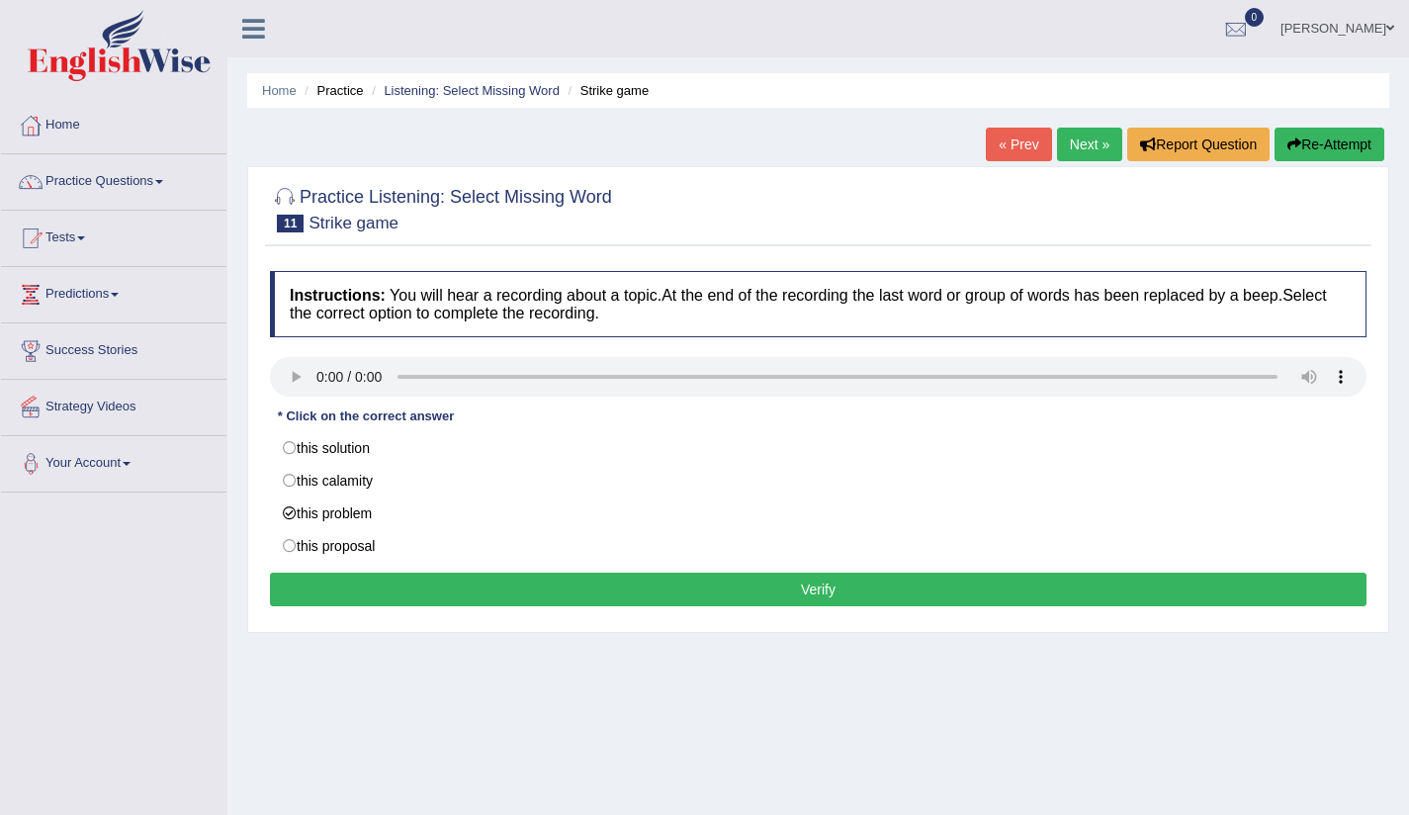
click at [890, 594] on button "Verify" at bounding box center [818, 589] width 1096 height 34
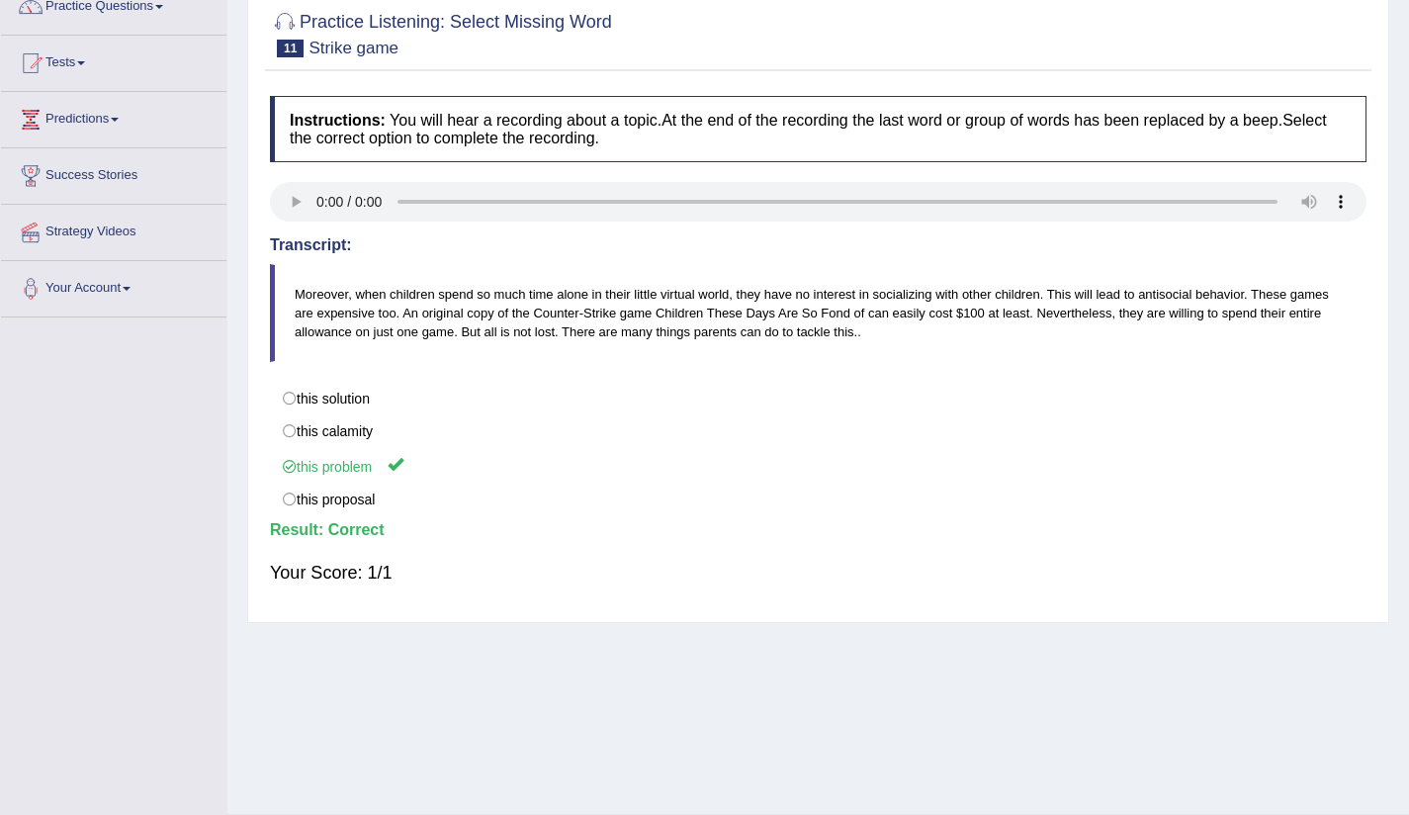
scroll to position [84, 0]
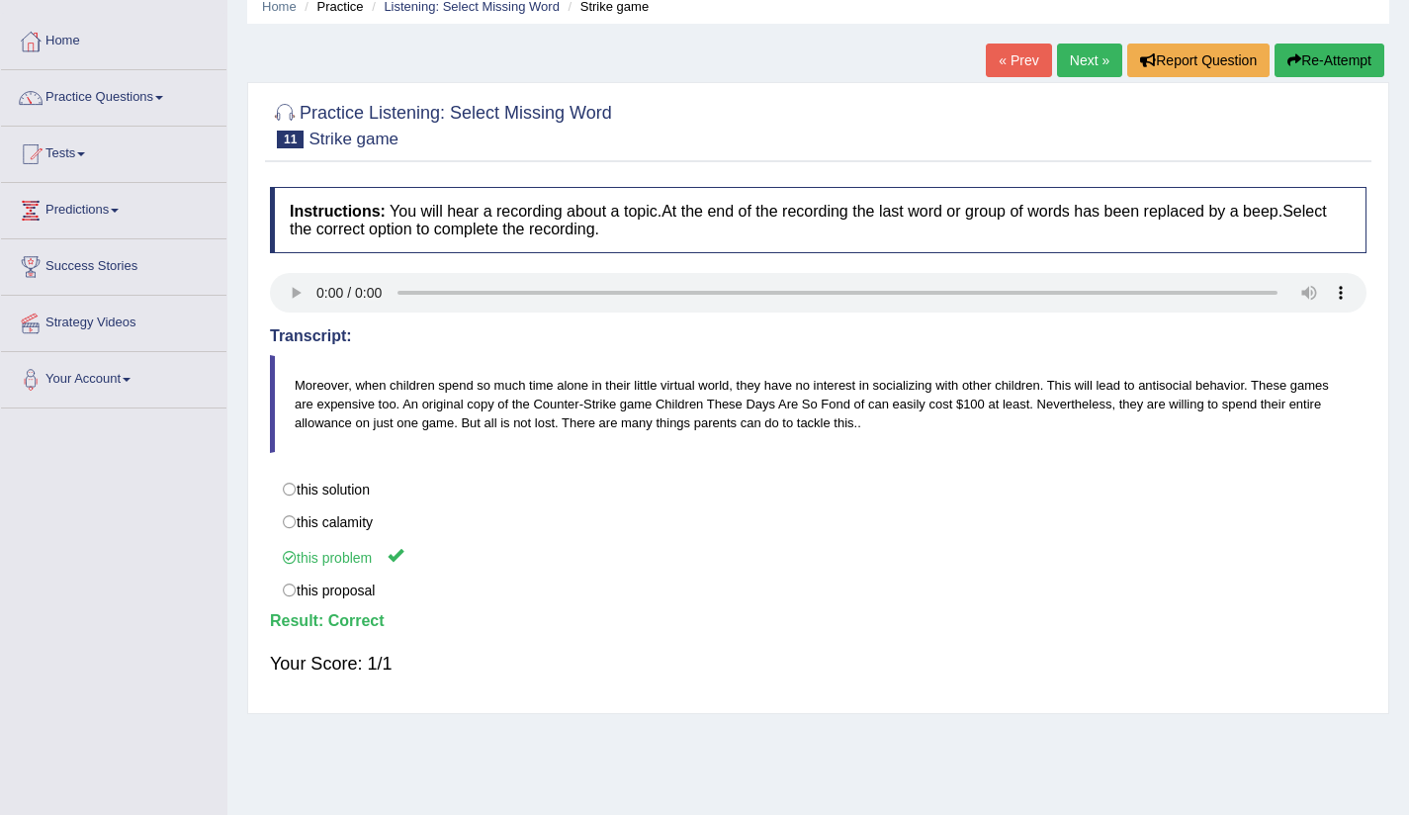
click at [1079, 46] on link "Next »" at bounding box center [1089, 61] width 65 height 34
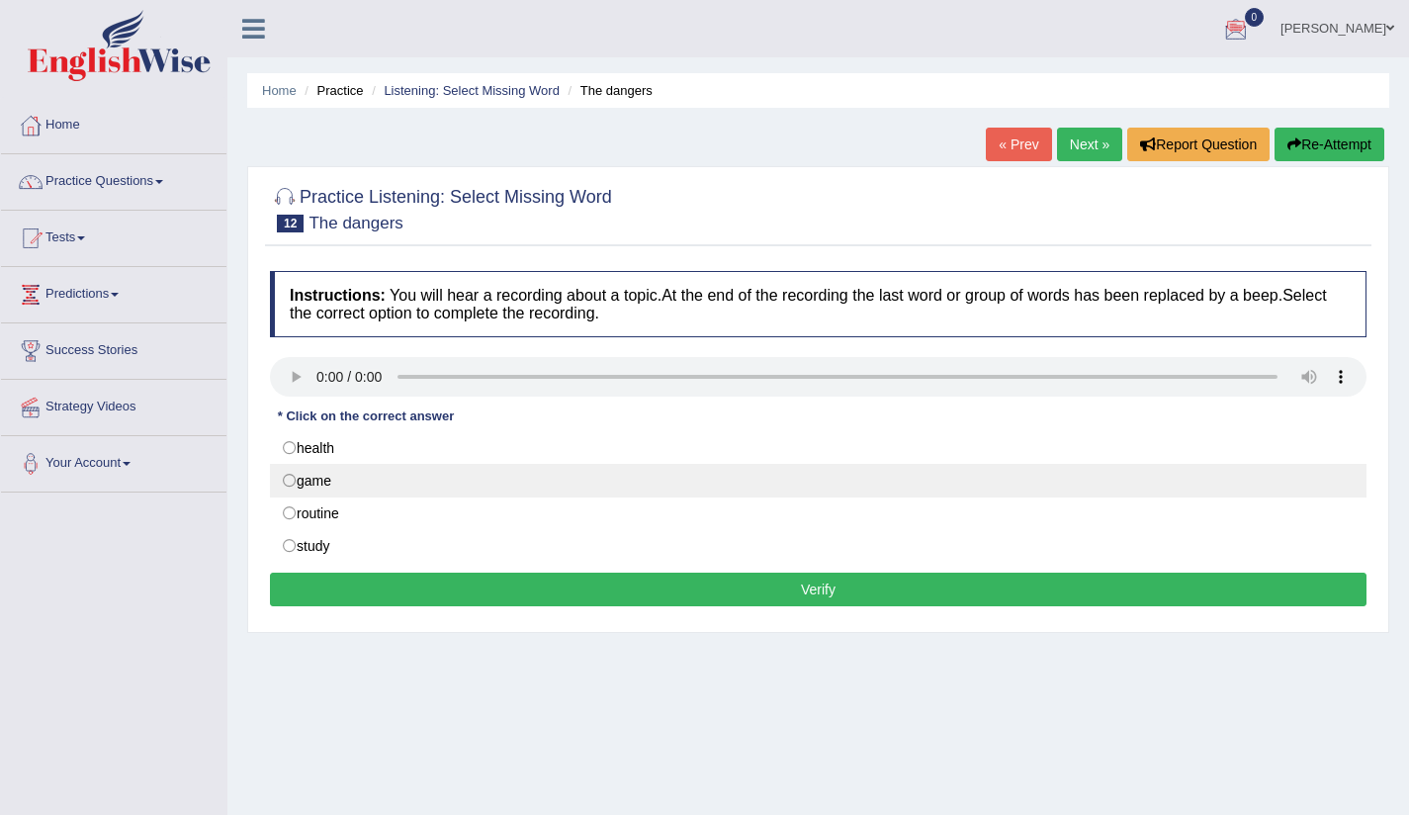
click at [289, 480] on label "game" at bounding box center [818, 481] width 1096 height 34
radio input "true"
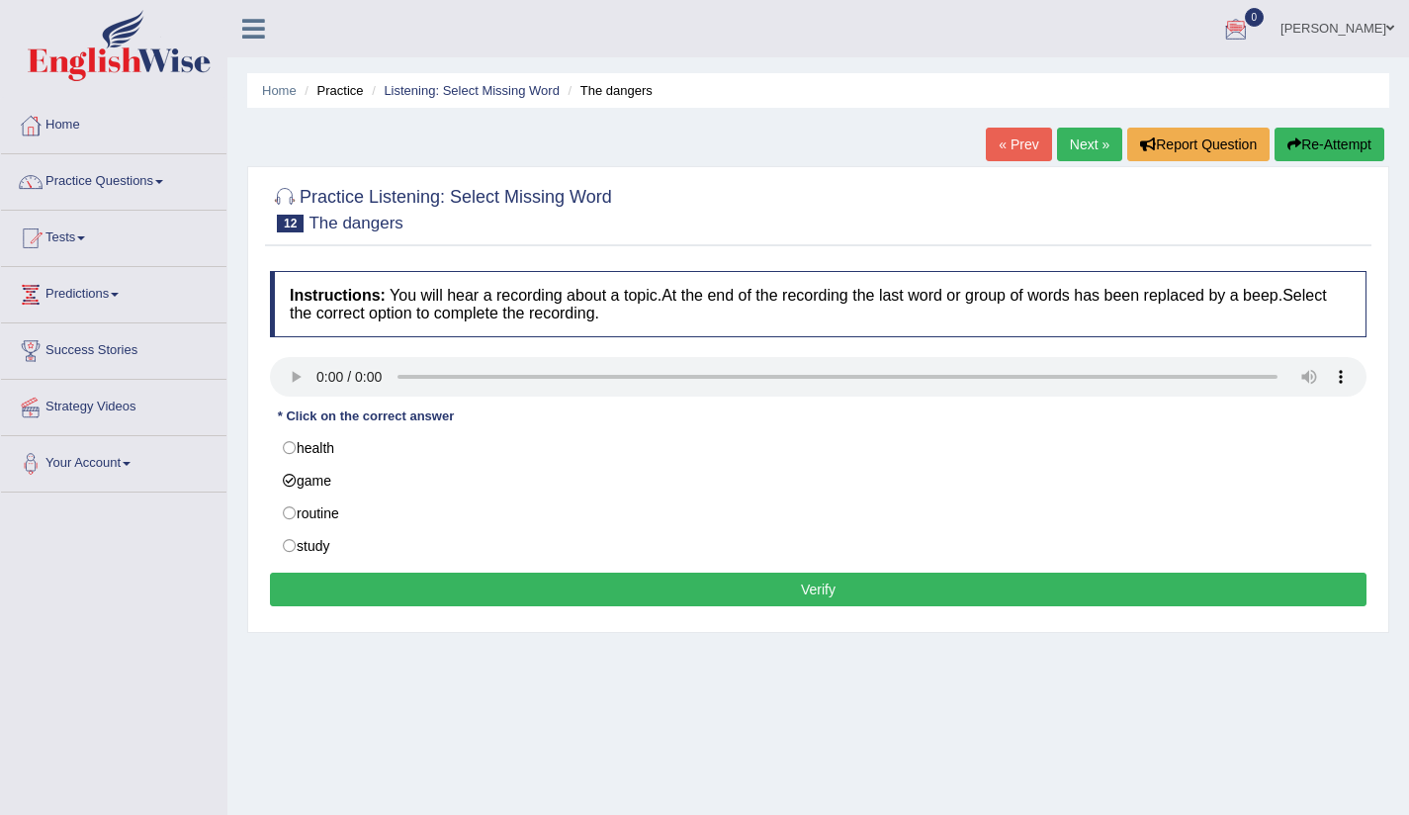
click at [838, 588] on button "Verify" at bounding box center [818, 589] width 1096 height 34
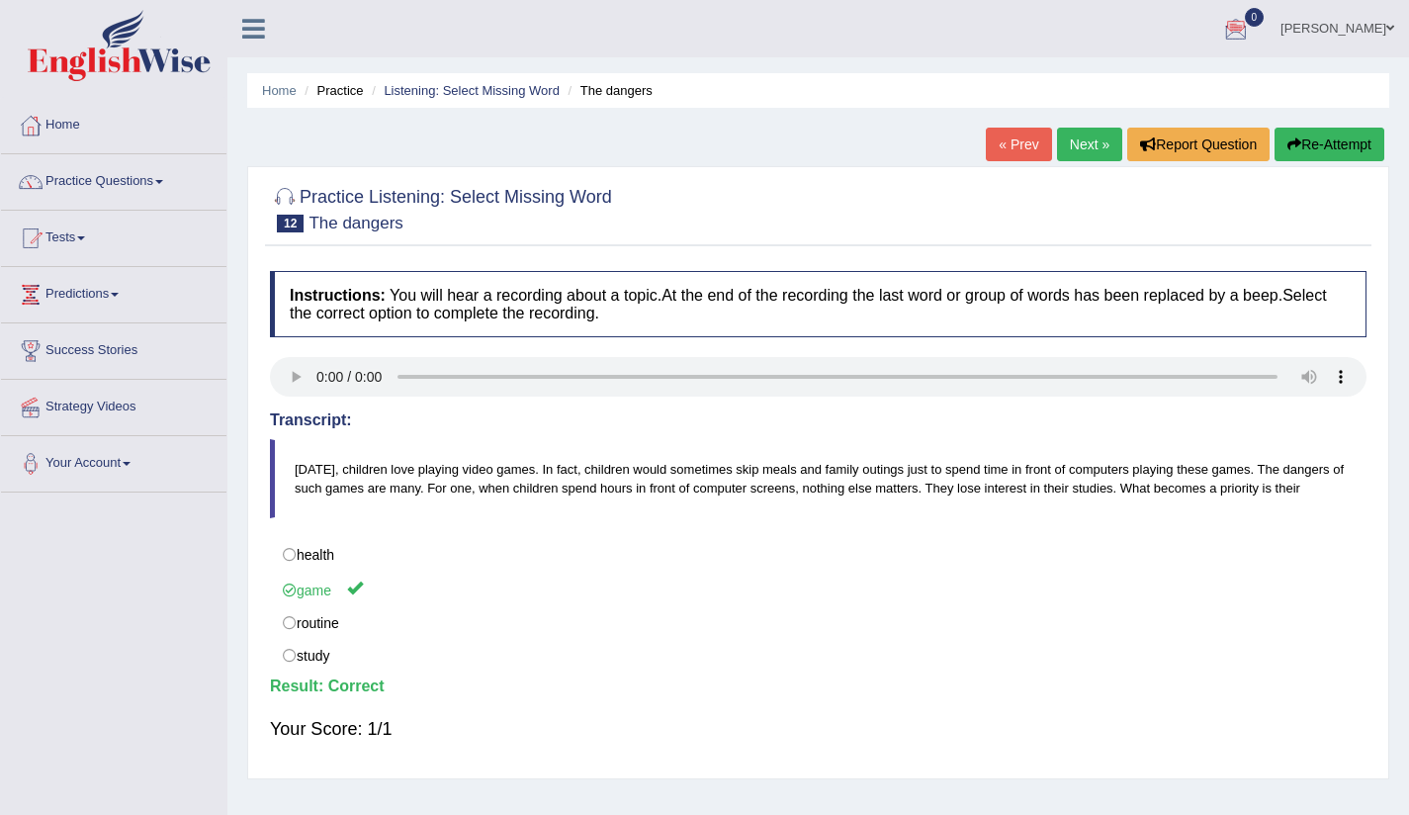
click at [1073, 151] on ya-tr-span "Next »" at bounding box center [1090, 144] width 40 height 16
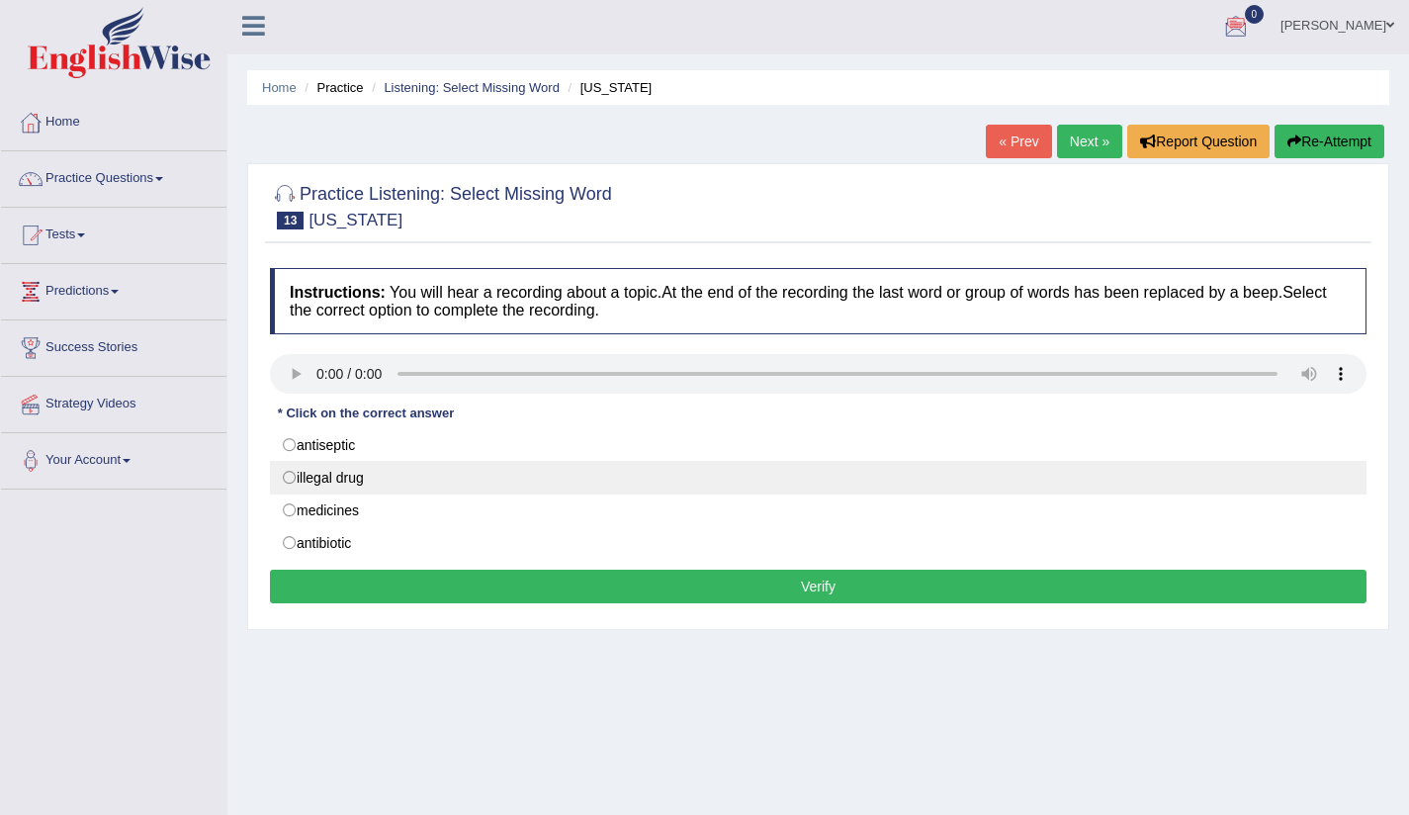
scroll to position [4, 0]
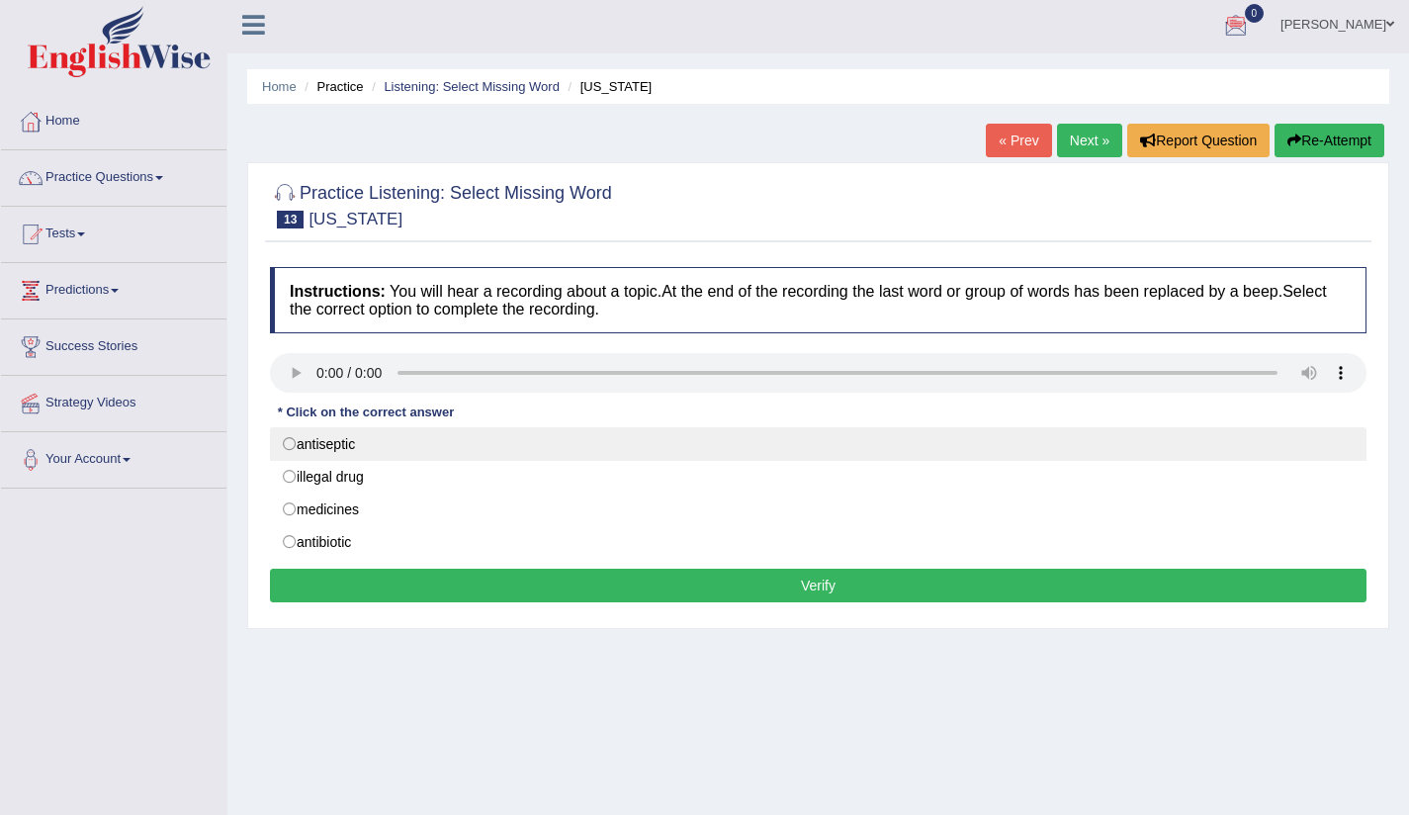
click at [288, 440] on label "antiseptic" at bounding box center [818, 444] width 1096 height 34
radio input "true"
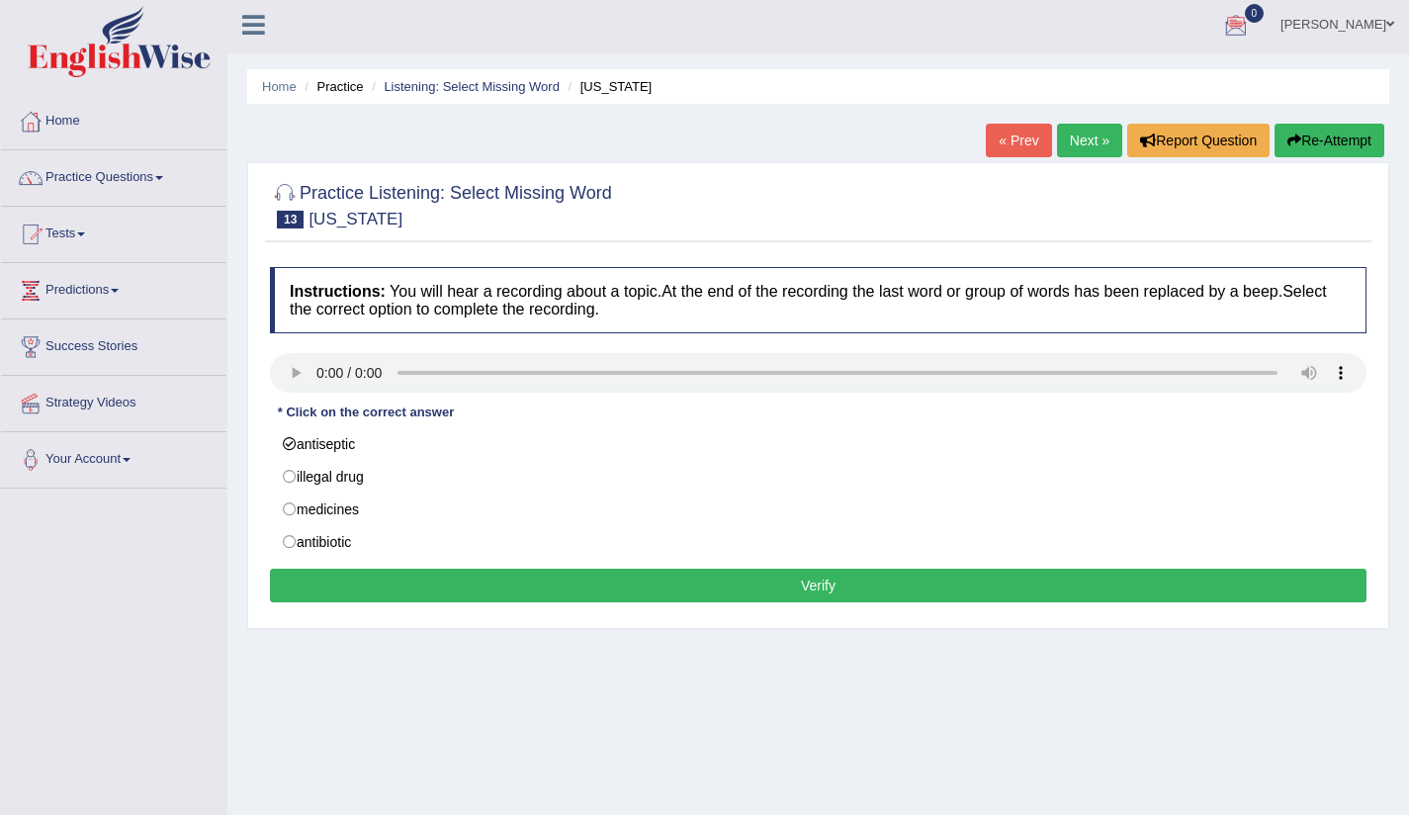
click at [800, 580] on button "Verify" at bounding box center [818, 586] width 1096 height 34
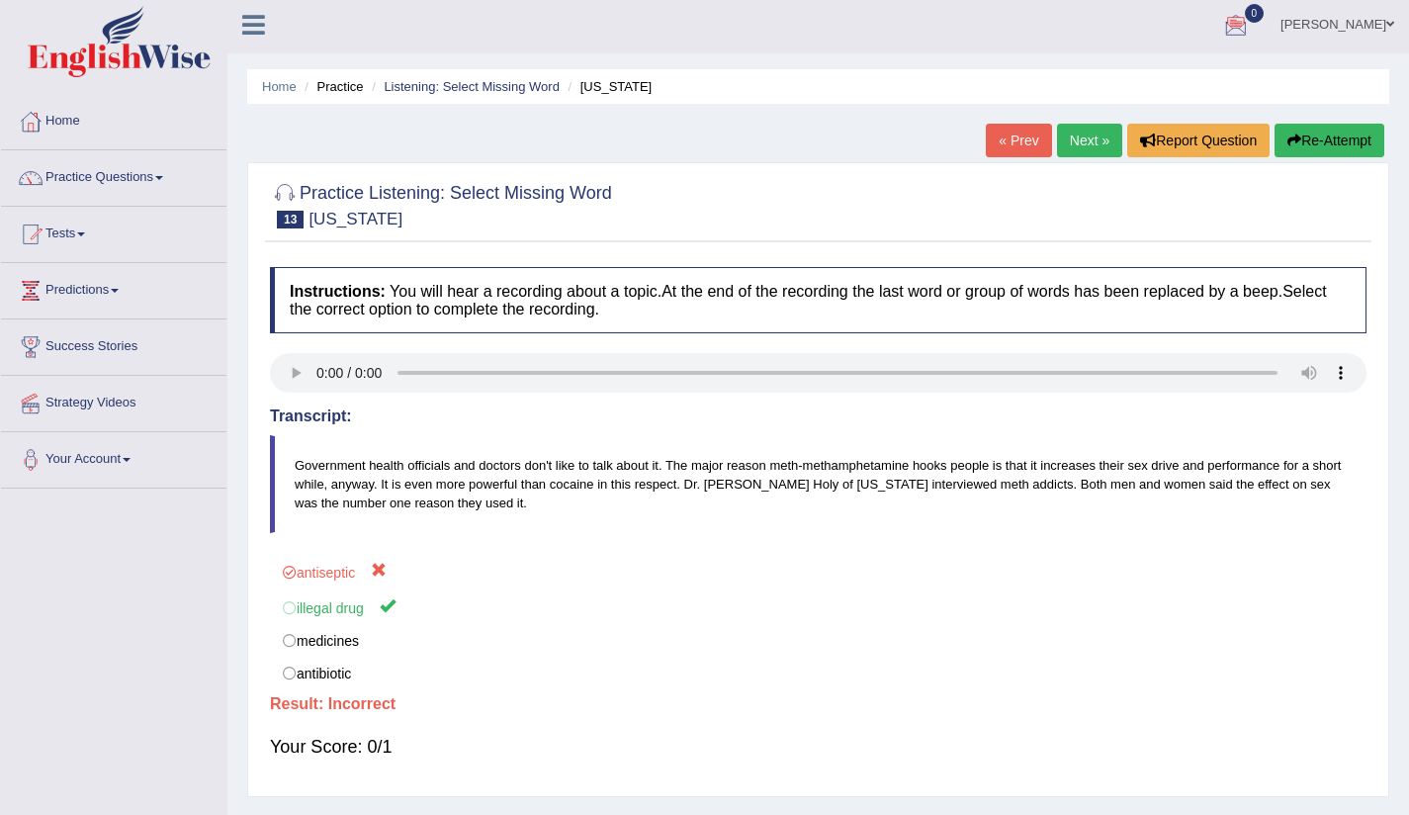
click at [1085, 144] on ya-tr-span "Next »" at bounding box center [1090, 140] width 40 height 16
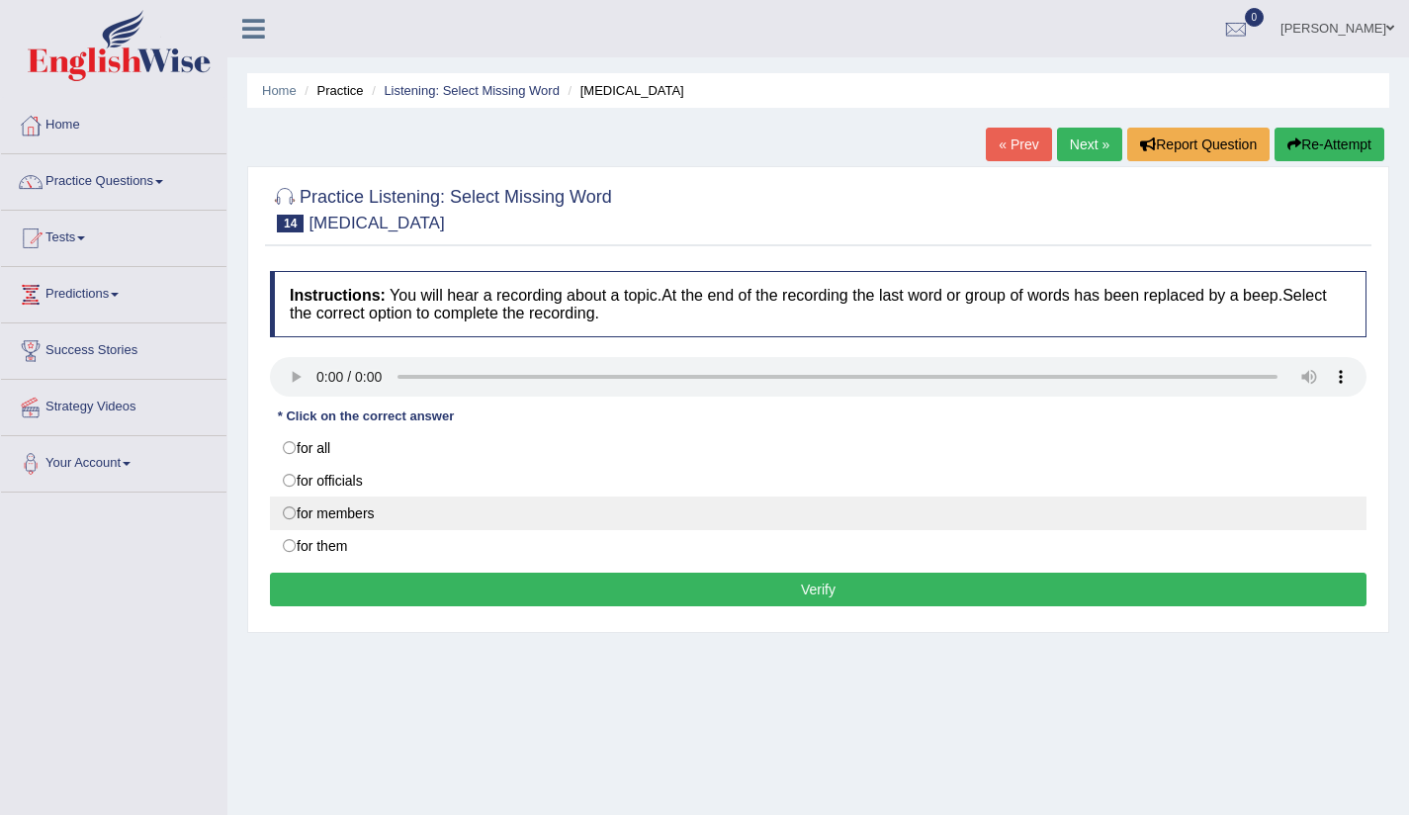
click at [289, 513] on label "for members" at bounding box center [818, 513] width 1096 height 34
radio input "true"
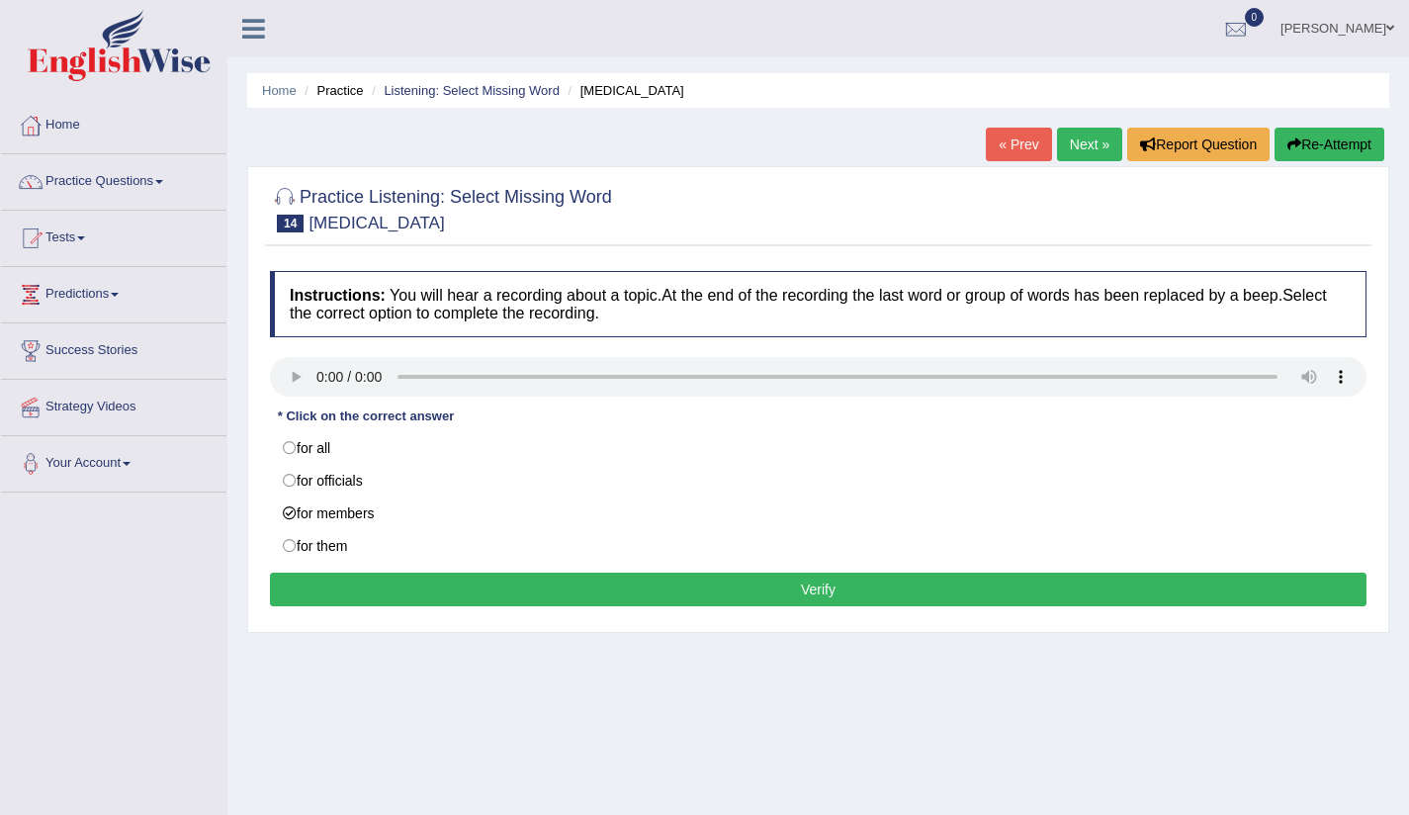
click at [900, 599] on button "Verify" at bounding box center [818, 589] width 1096 height 34
